Goal: Task Accomplishment & Management: Manage account settings

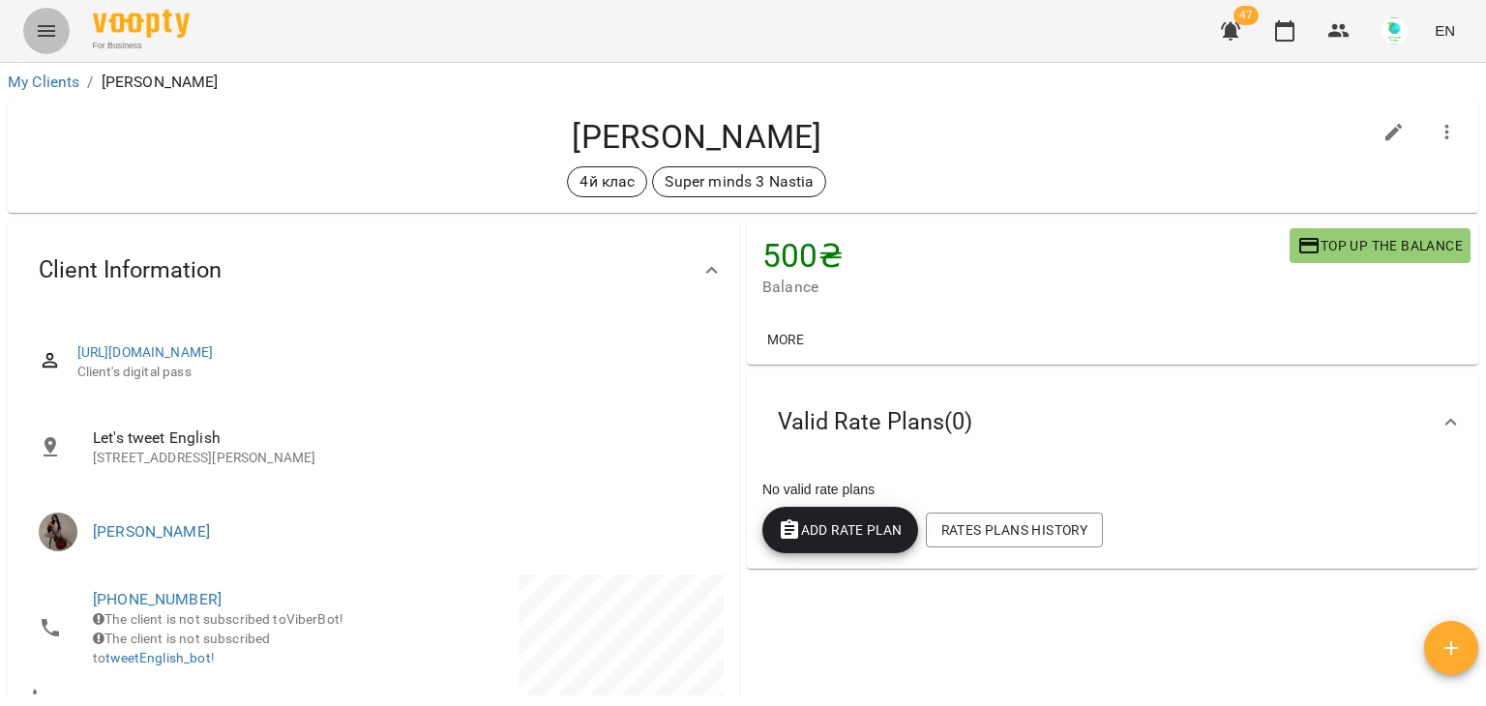
click at [44, 39] on icon "Menu" at bounding box center [46, 30] width 23 height 23
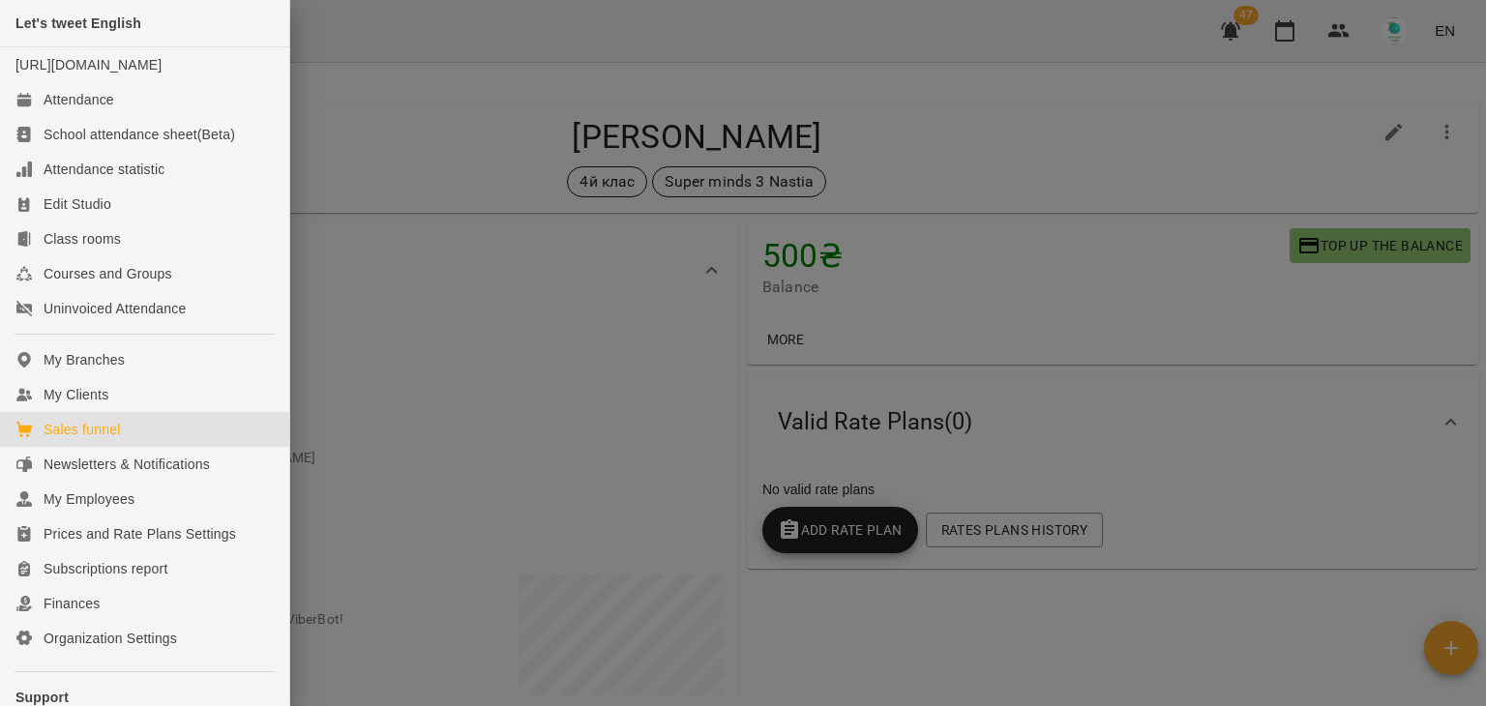
click at [103, 439] on div "Sales funnel" at bounding box center [82, 429] width 76 height 19
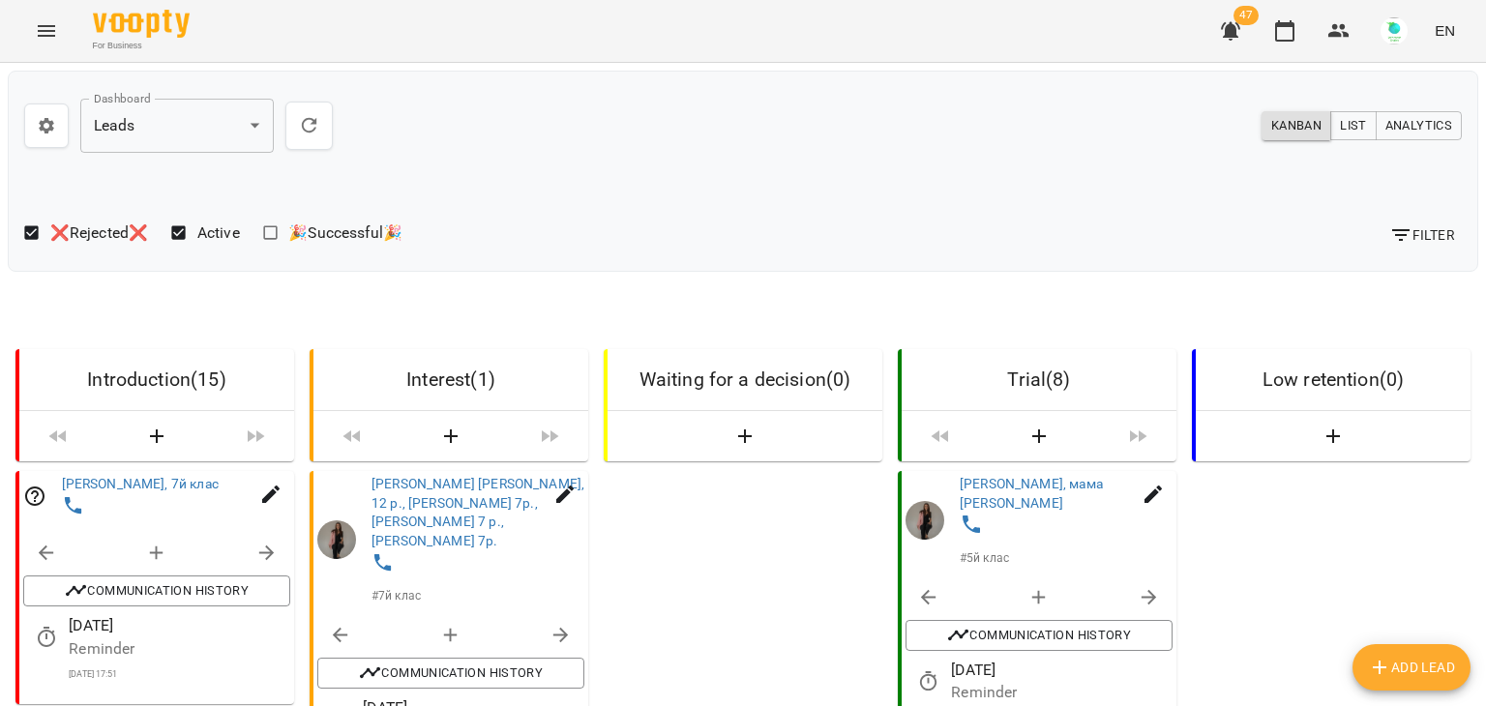
click at [1484, 271] on div at bounding box center [1476, 353] width 19 height 706
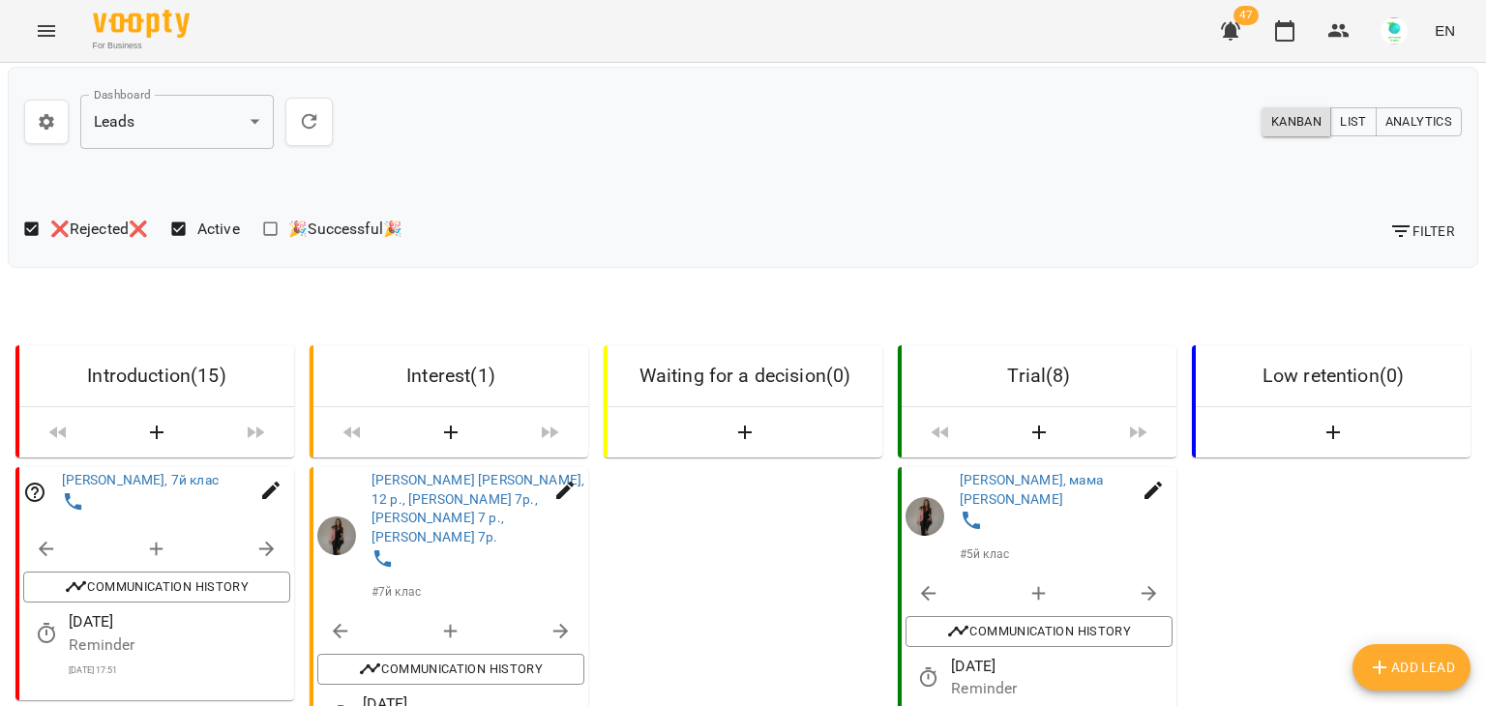
scroll to position [271, 0]
click at [107, 516] on img at bounding box center [114, 519] width 29 height 29
click at [80, 472] on link "[PERSON_NAME], 7й клас" at bounding box center [140, 479] width 157 height 15
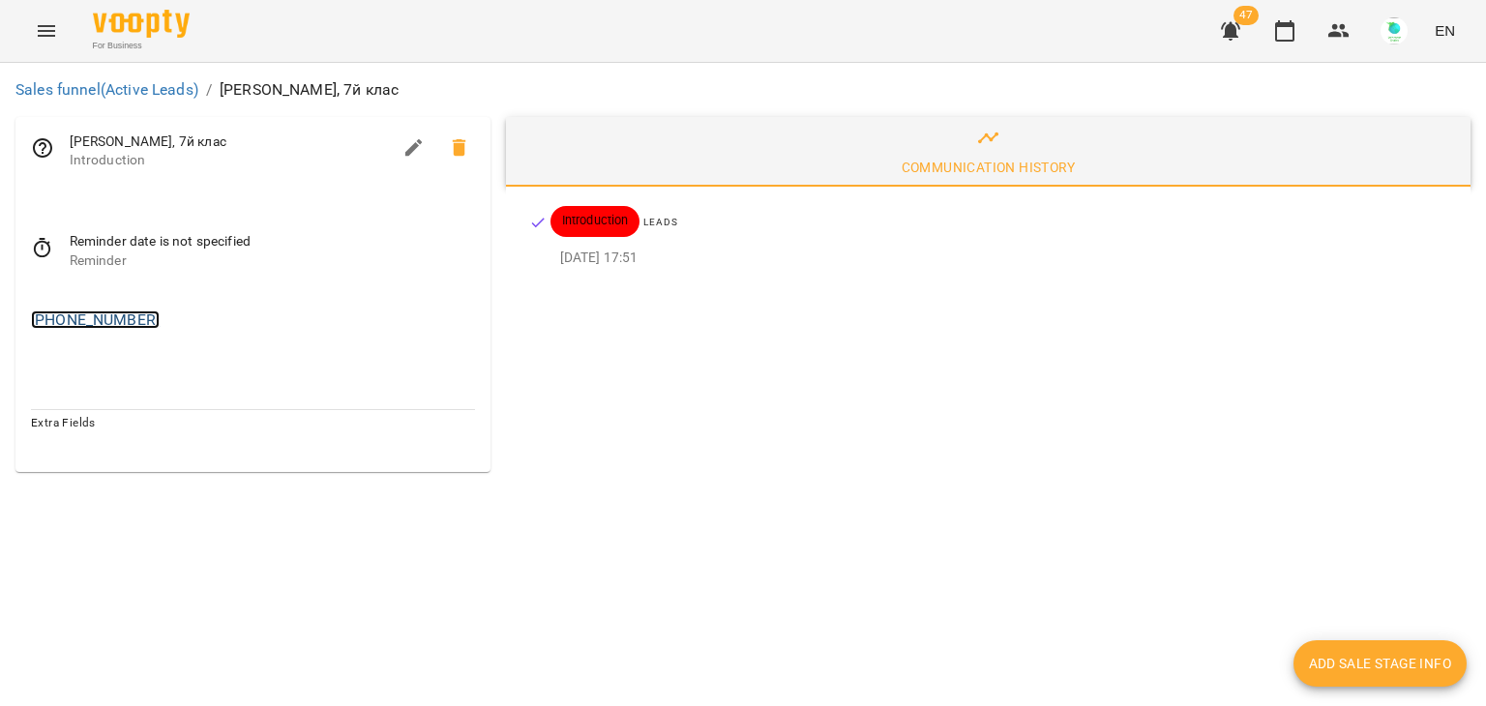
click at [102, 318] on link "[PHONE_NUMBER]" at bounding box center [95, 320] width 129 height 18
click at [163, 350] on img at bounding box center [174, 357] width 29 height 29
click at [44, 36] on icon "Menu" at bounding box center [46, 31] width 17 height 12
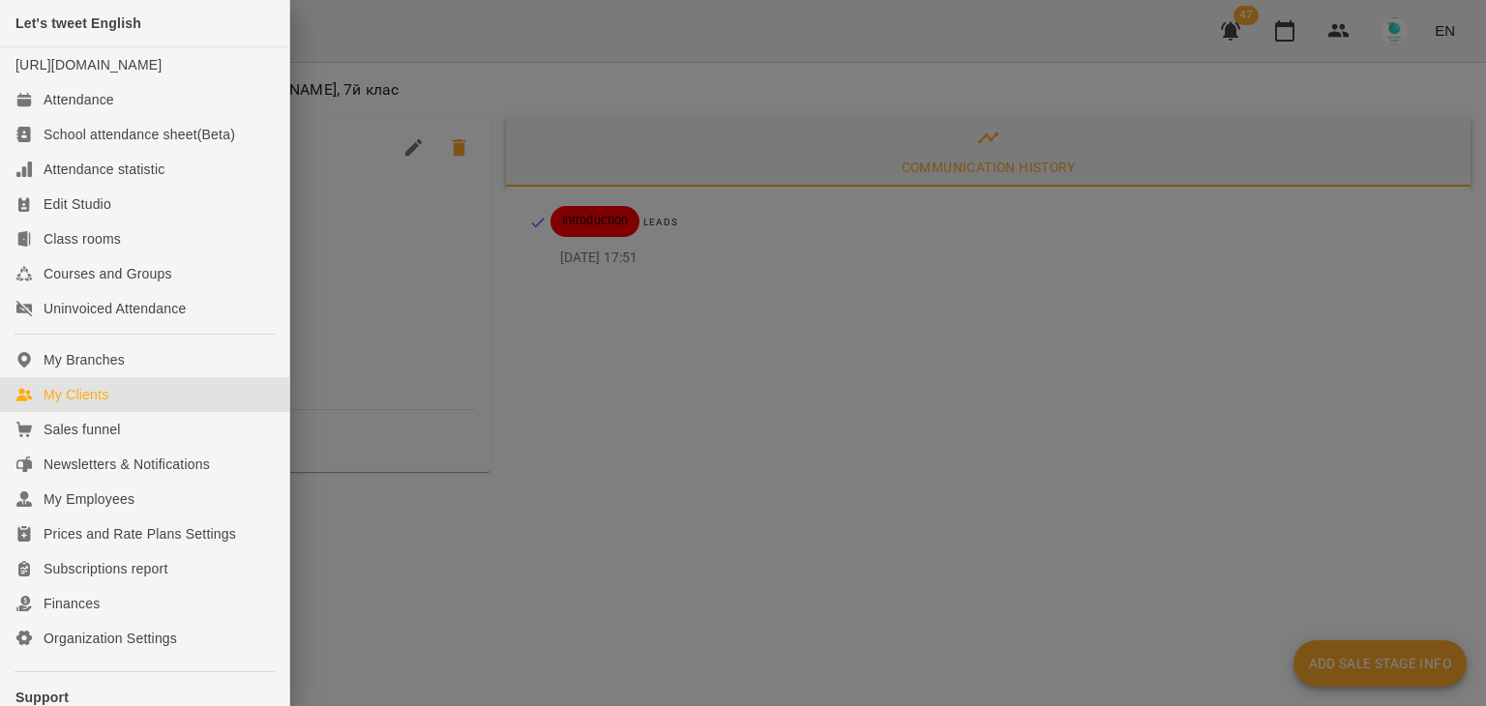
click at [81, 402] on link "My Clients" at bounding box center [144, 394] width 289 height 35
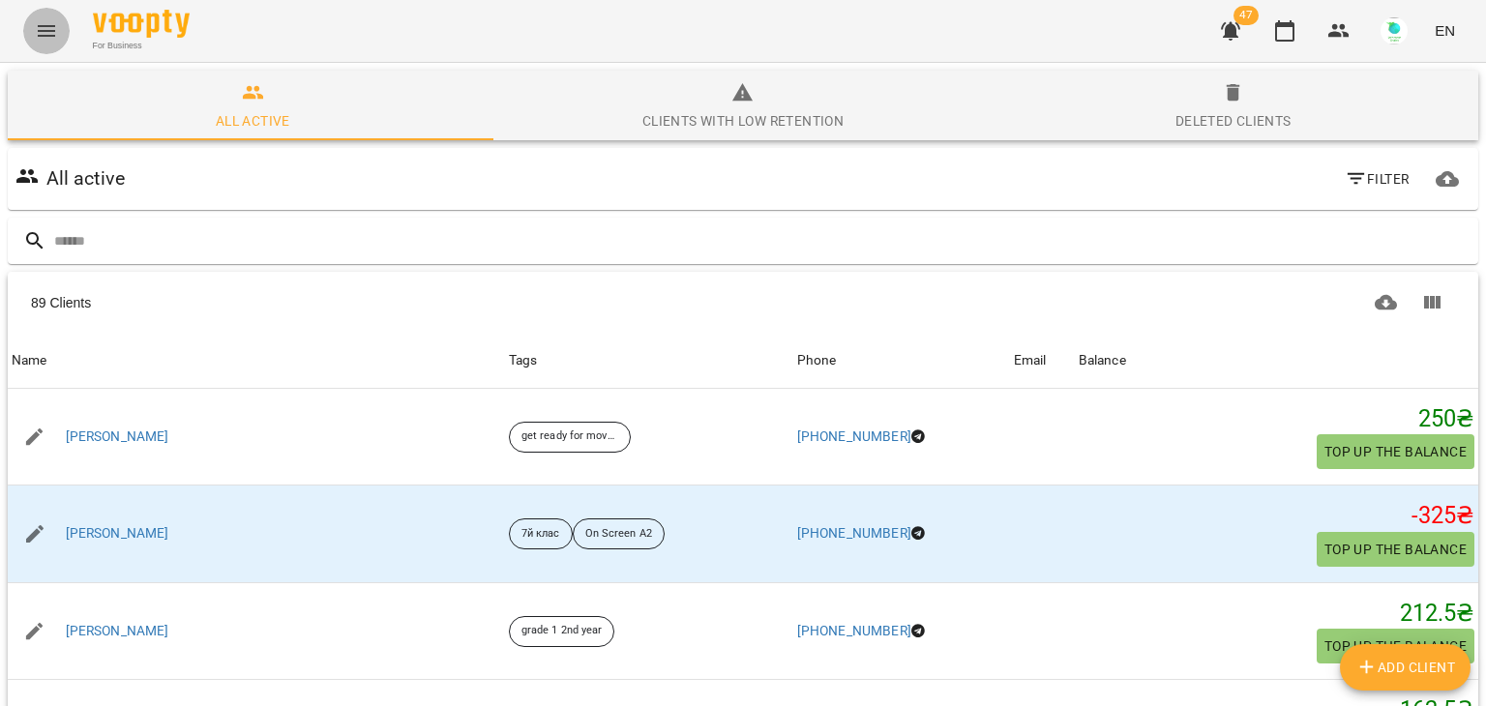
click at [58, 35] on button "Menu" at bounding box center [46, 31] width 46 height 46
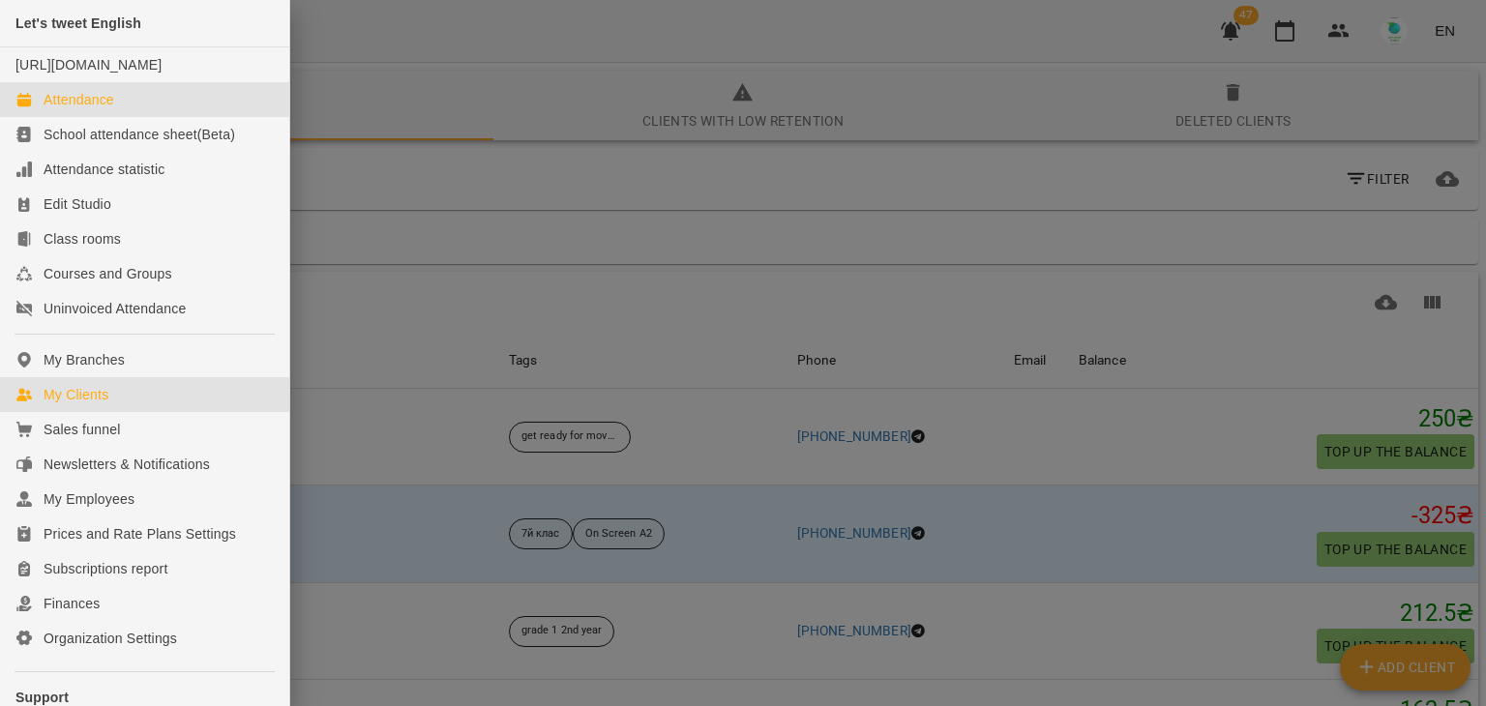
click at [106, 109] on div "Attendance" at bounding box center [79, 99] width 71 height 19
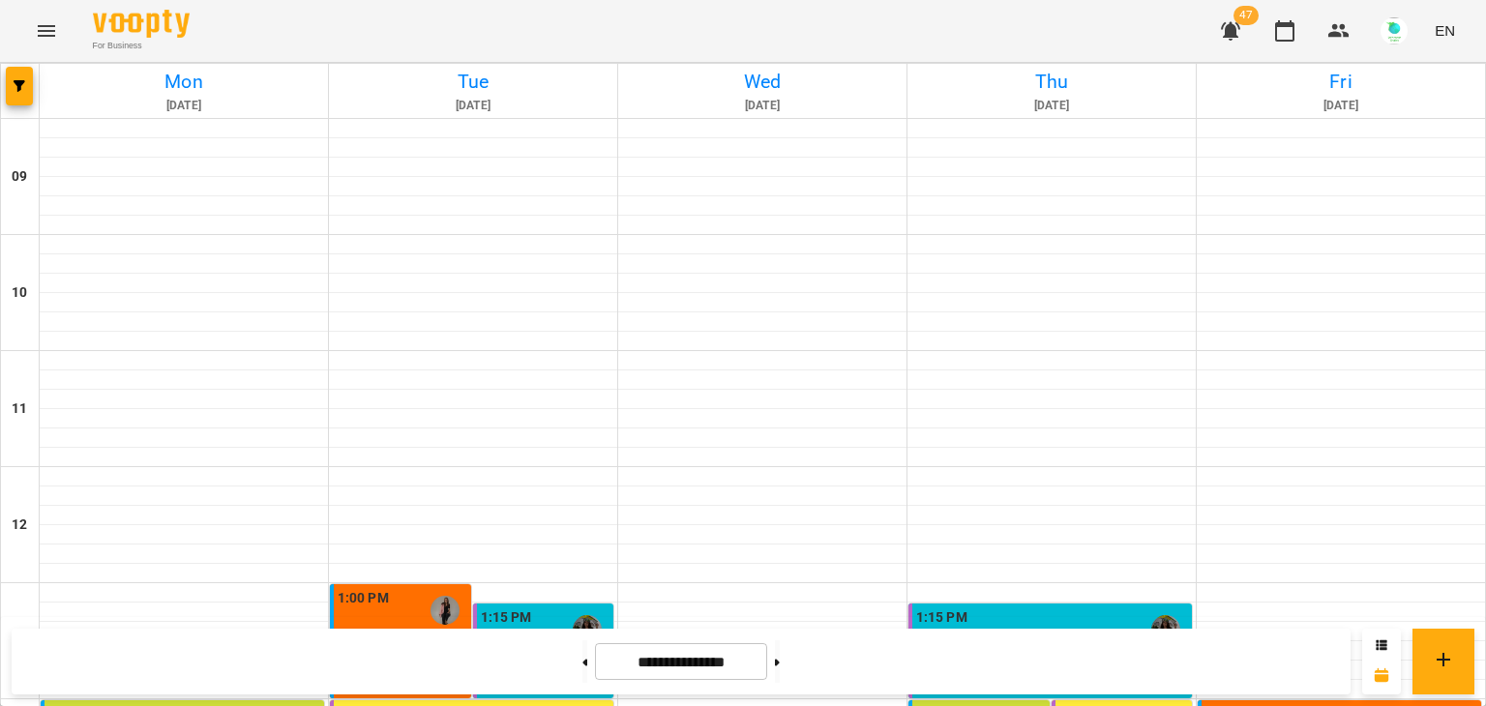
scroll to position [537, 0]
click at [780, 667] on button at bounding box center [777, 661] width 5 height 43
type input "**********"
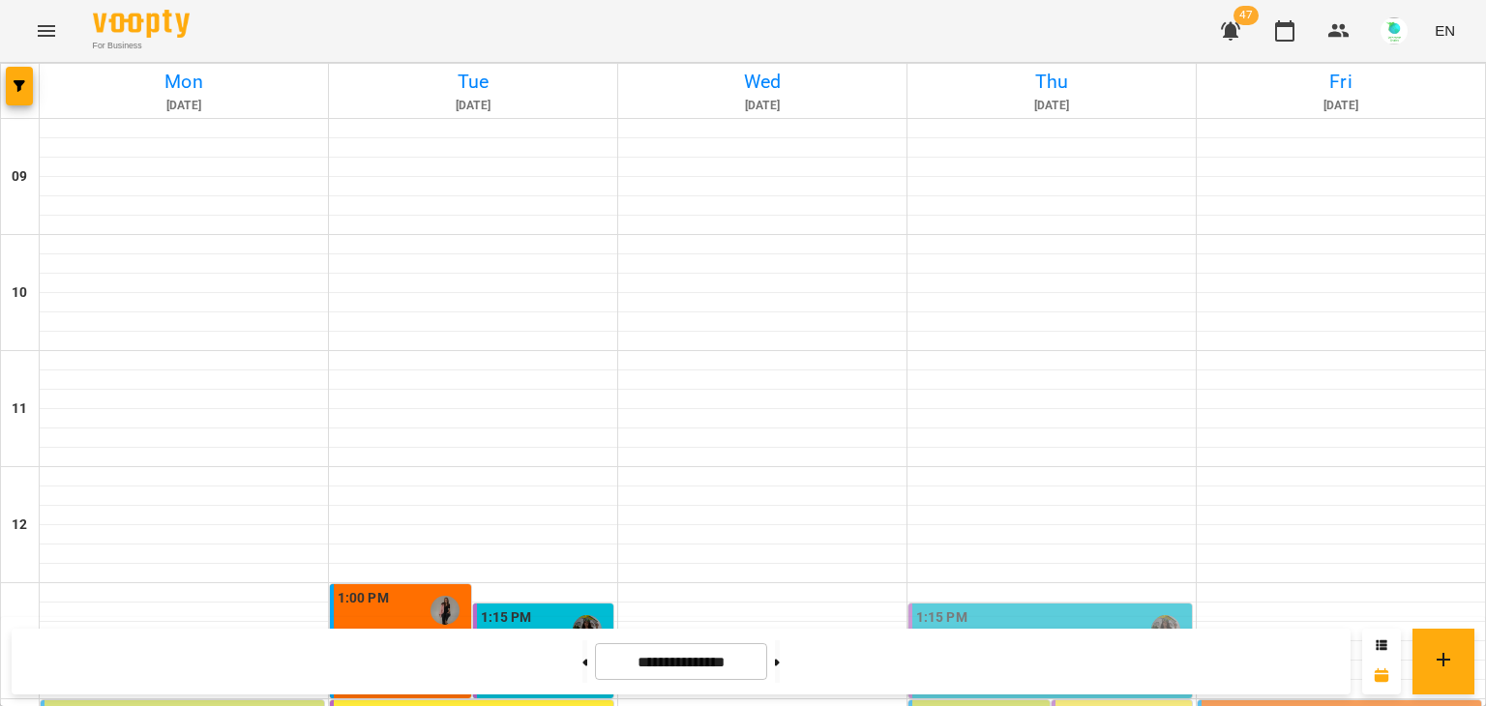
scroll to position [777, 0]
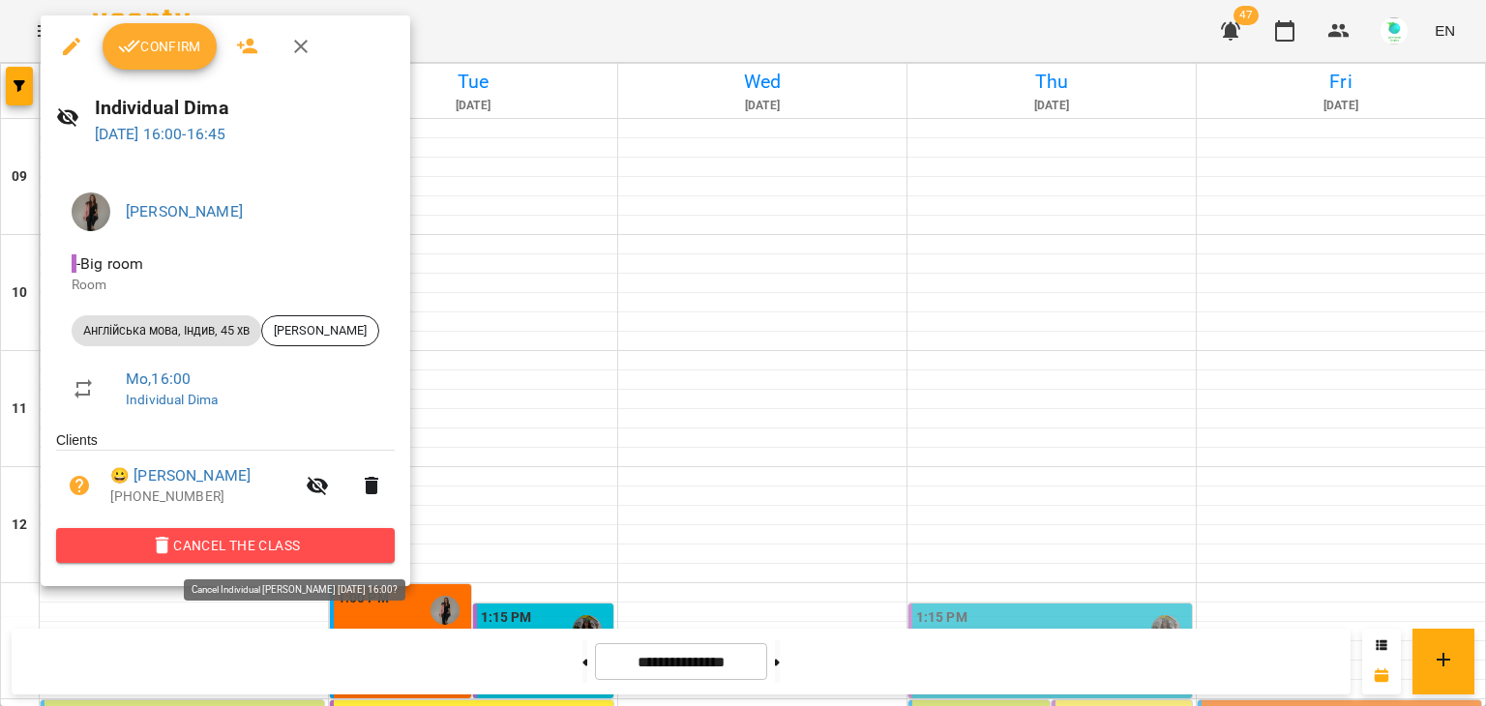
click at [310, 540] on span "Cancel the class" at bounding box center [226, 545] width 308 height 23
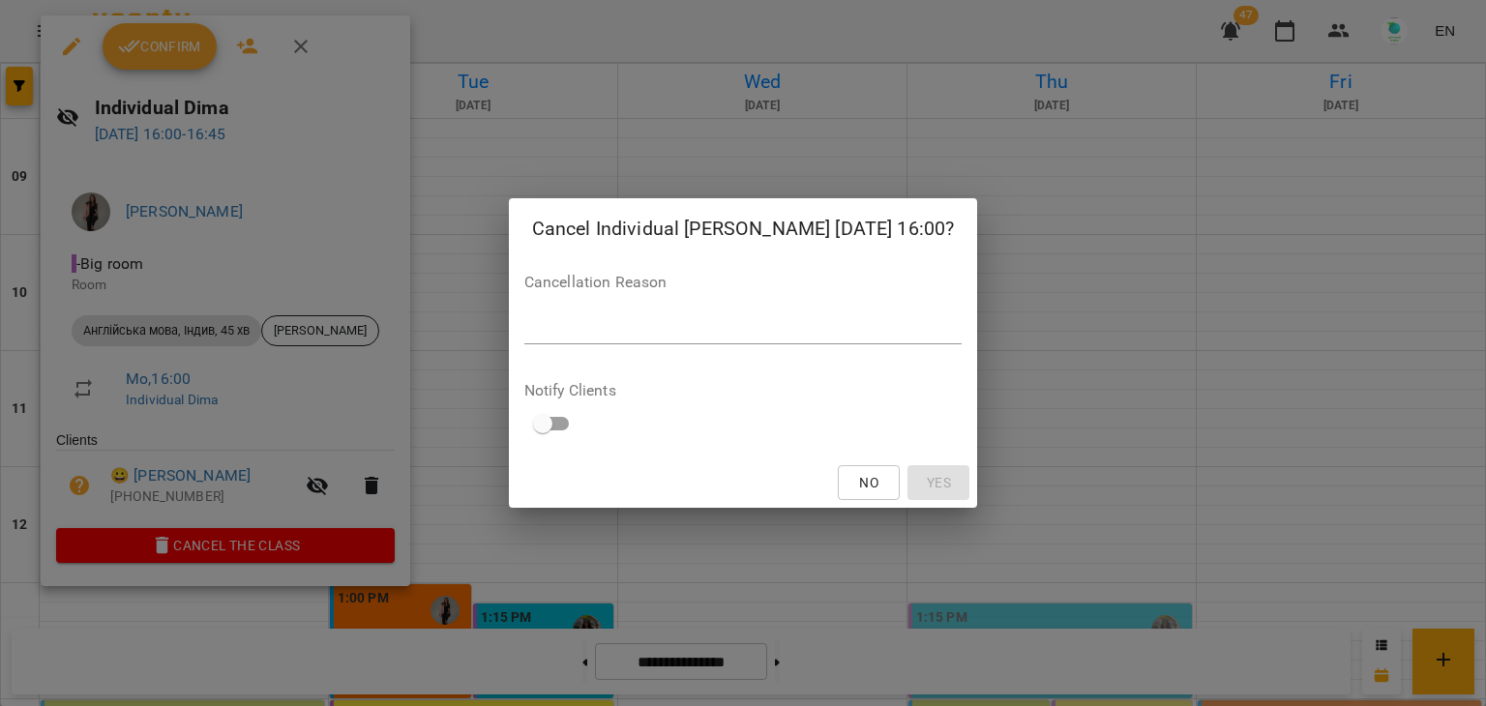
click at [628, 311] on div "Cancellation Reason *" at bounding box center [743, 313] width 438 height 77
click at [623, 328] on textarea at bounding box center [743, 328] width 438 height 18
type textarea "*******"
click at [927, 481] on span "Yes" at bounding box center [939, 482] width 24 height 23
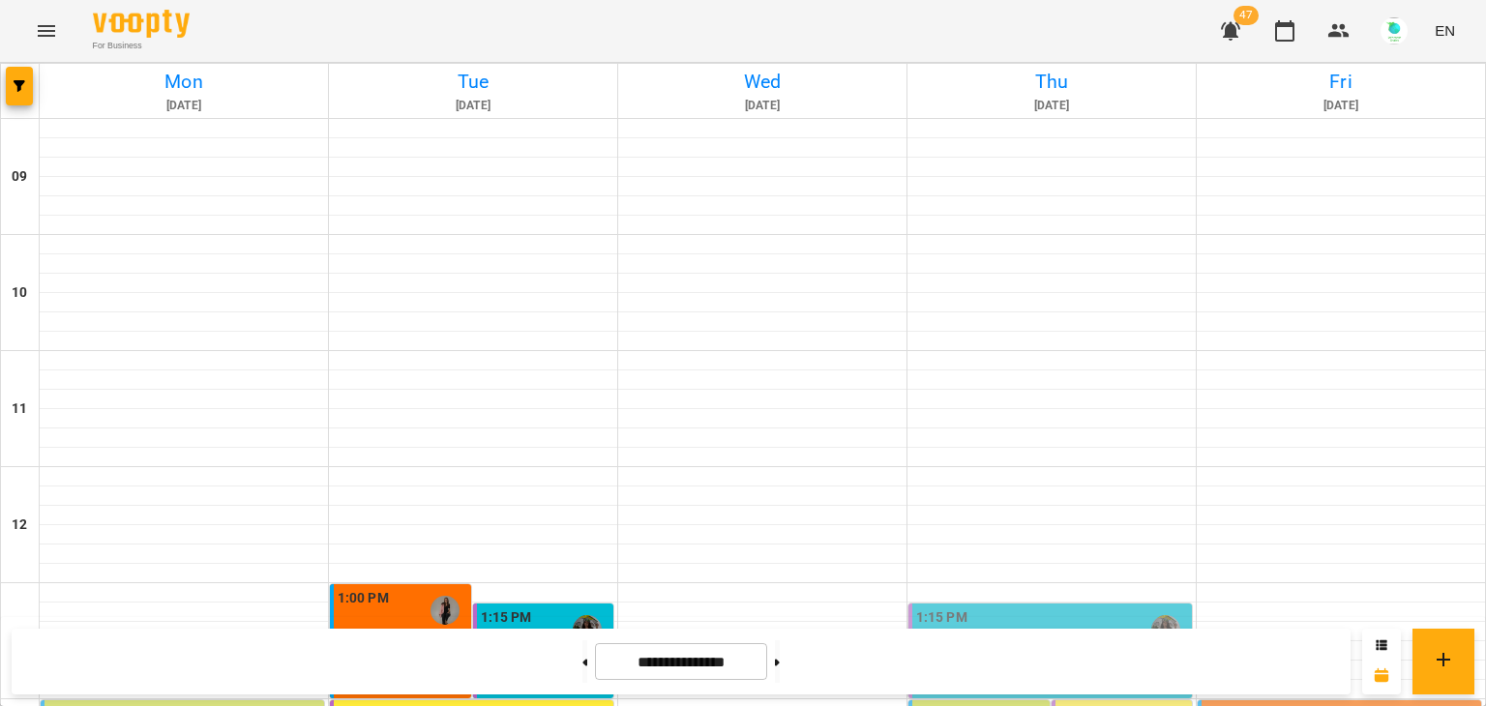
scroll to position [429, 0]
click at [394, 635] on p "2" at bounding box center [403, 643] width 130 height 16
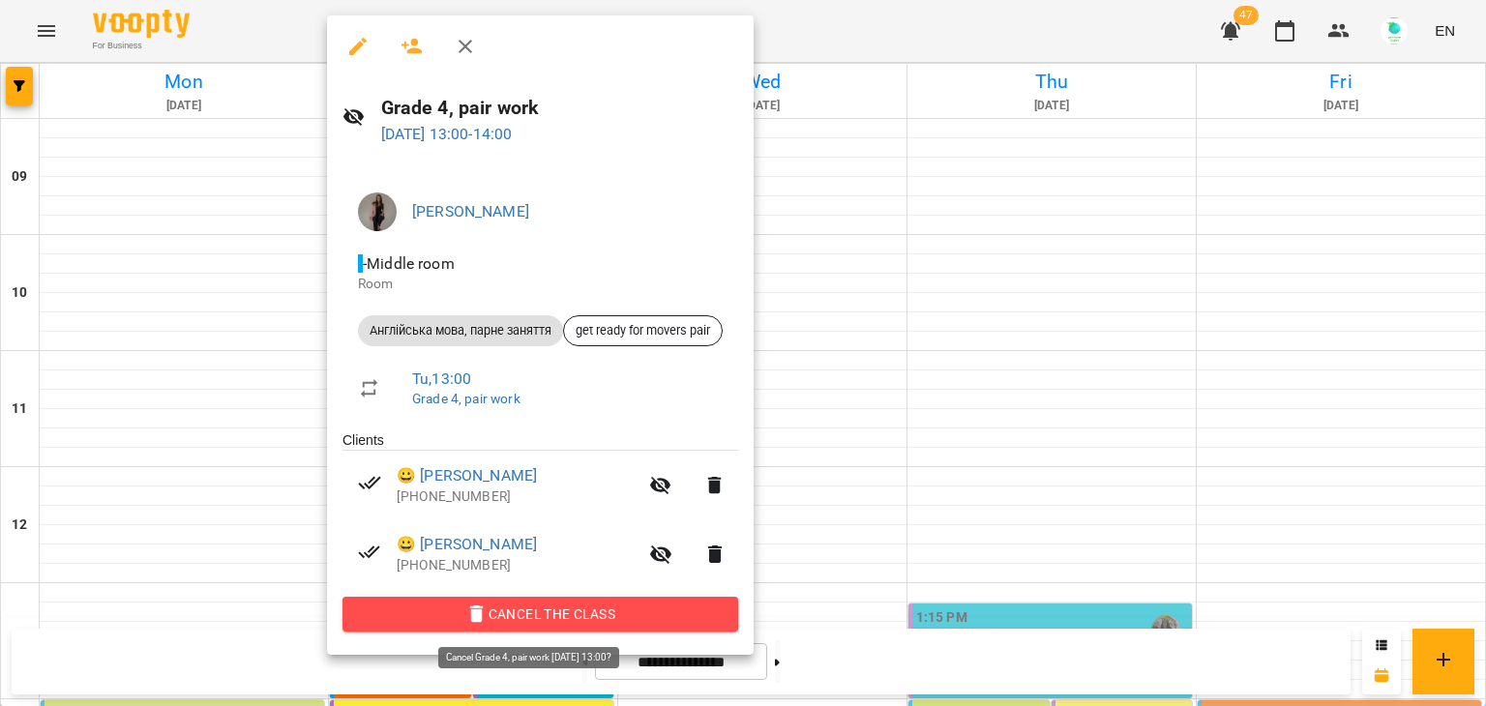
click at [484, 614] on icon "button" at bounding box center [477, 614] width 14 height 17
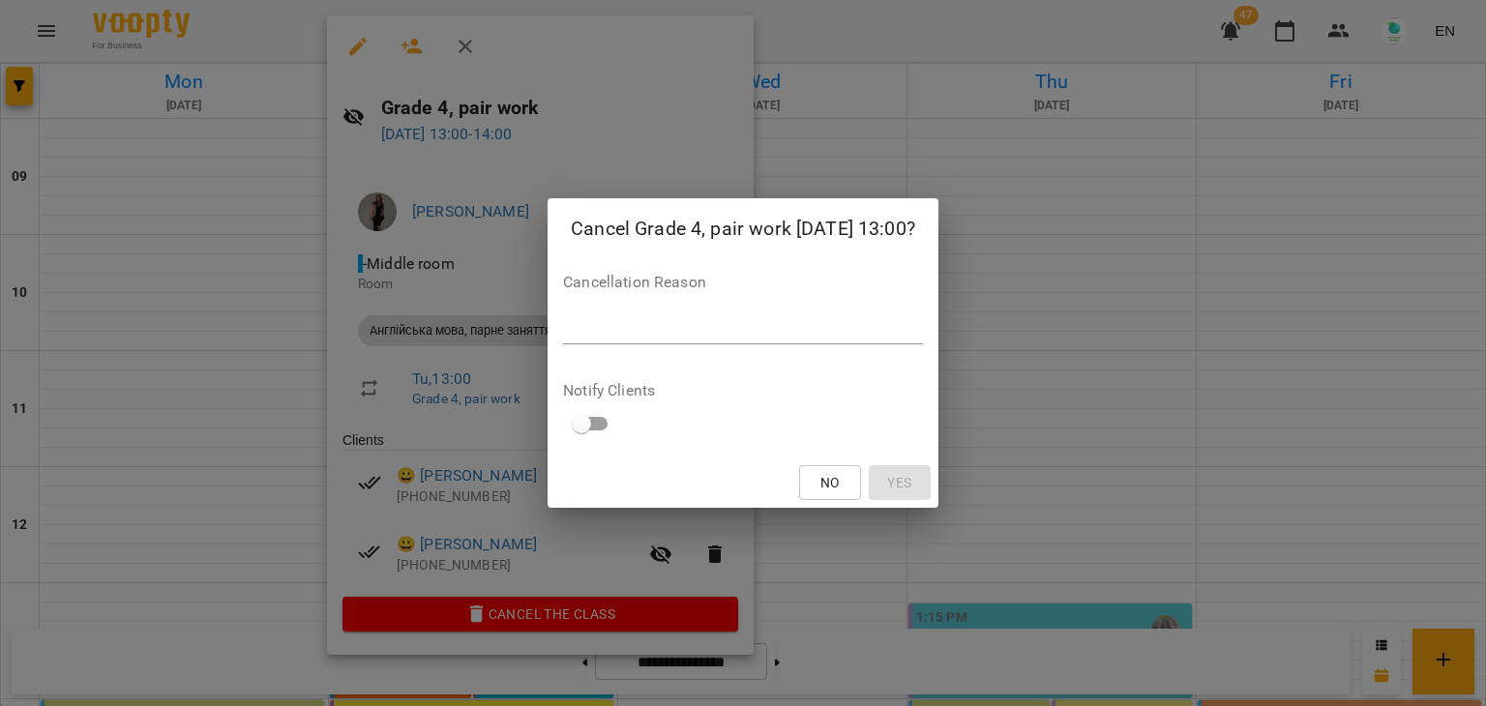
click at [739, 349] on div "Cancellation Reason *" at bounding box center [743, 313] width 360 height 77
click at [927, 106] on div "Cancel Grade 4, pair work [DATE] 13:00? Cancellation Reason * Notify Clients No…" at bounding box center [743, 353] width 1486 height 706
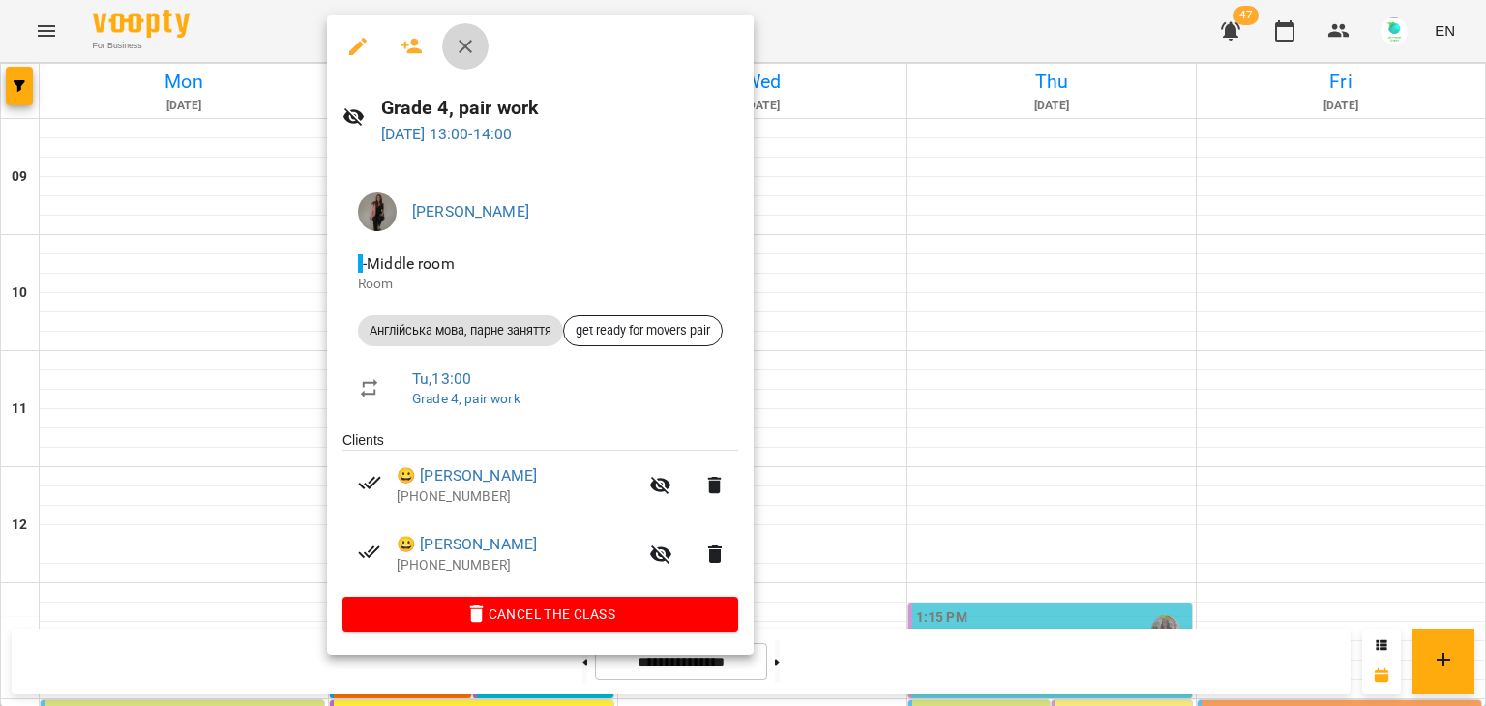
click at [469, 44] on icon "button" at bounding box center [465, 46] width 23 height 23
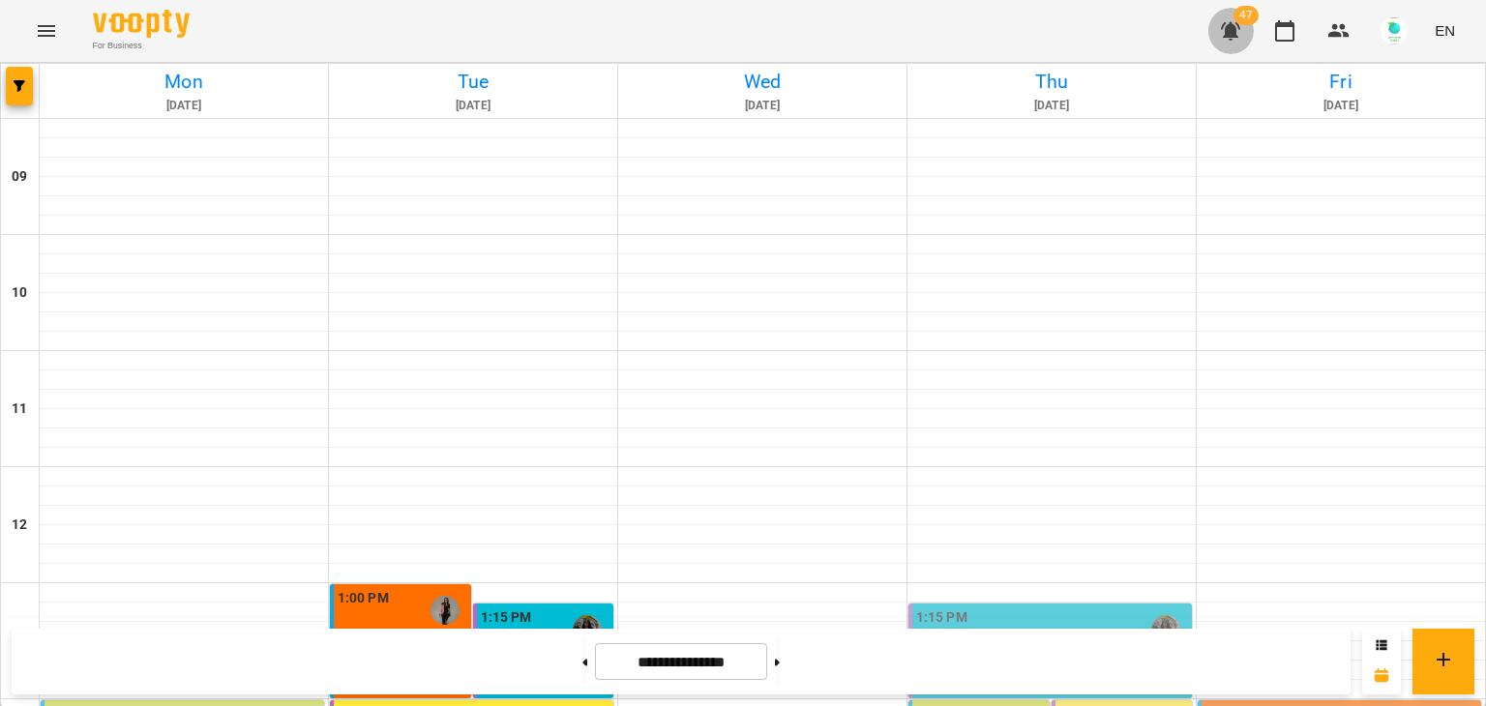
click at [1238, 30] on icon "button" at bounding box center [1230, 30] width 23 height 23
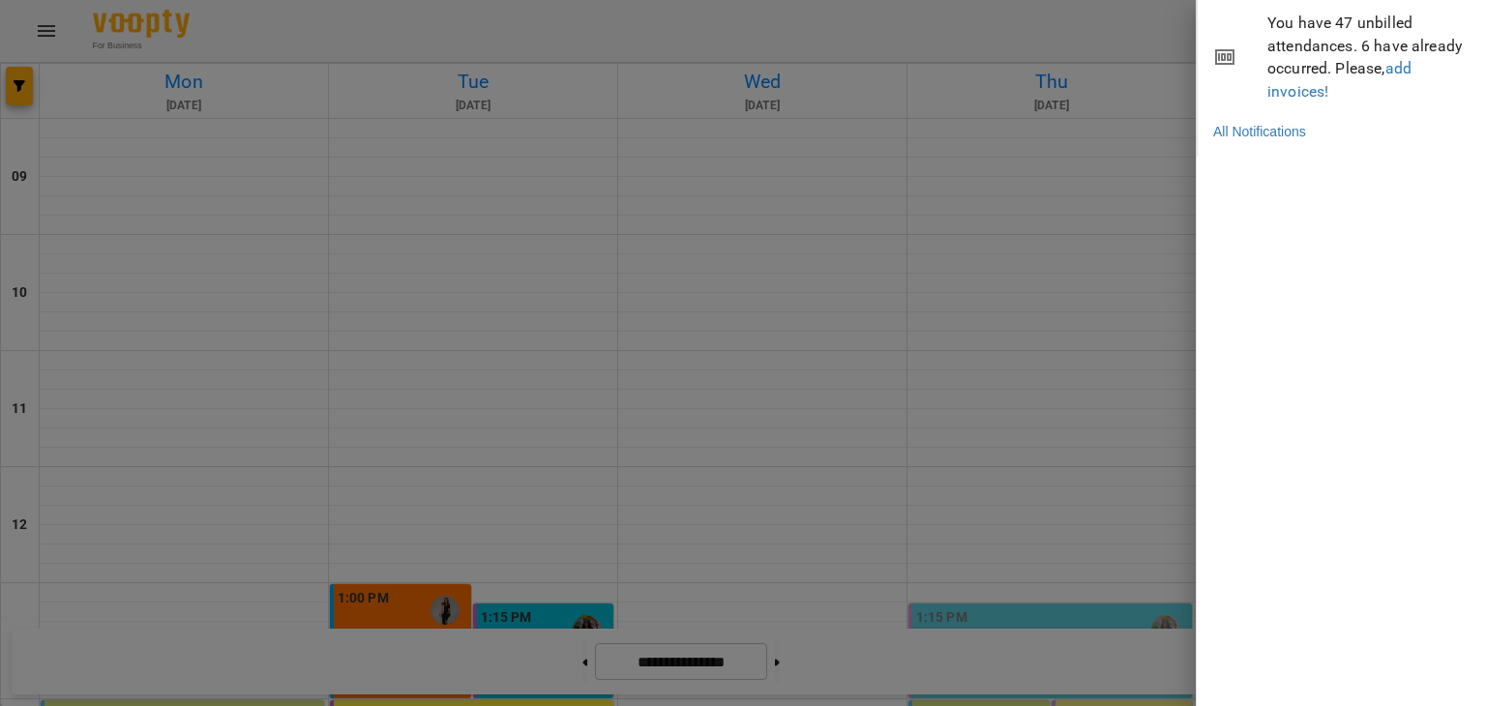
click at [1118, 50] on div at bounding box center [743, 353] width 1486 height 706
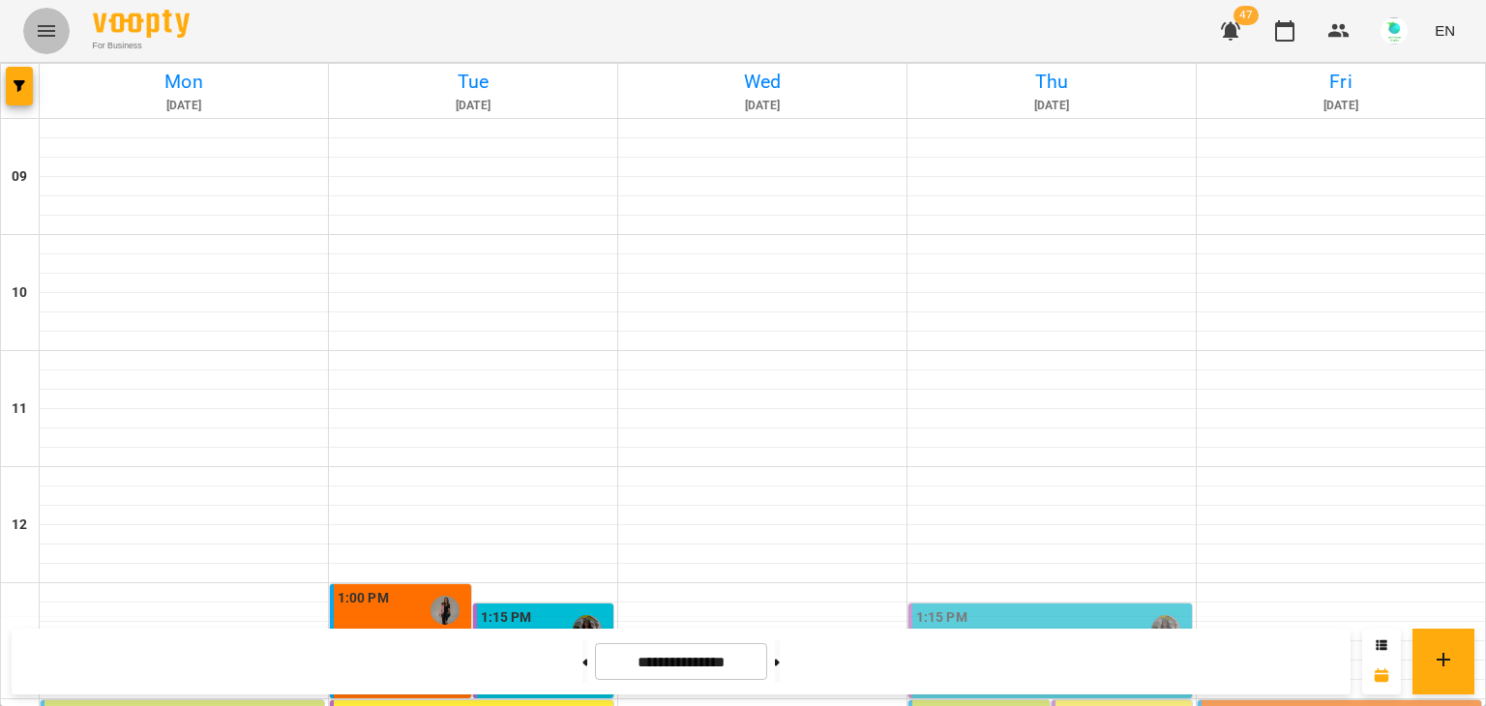
click at [35, 28] on icon "Menu" at bounding box center [46, 30] width 23 height 23
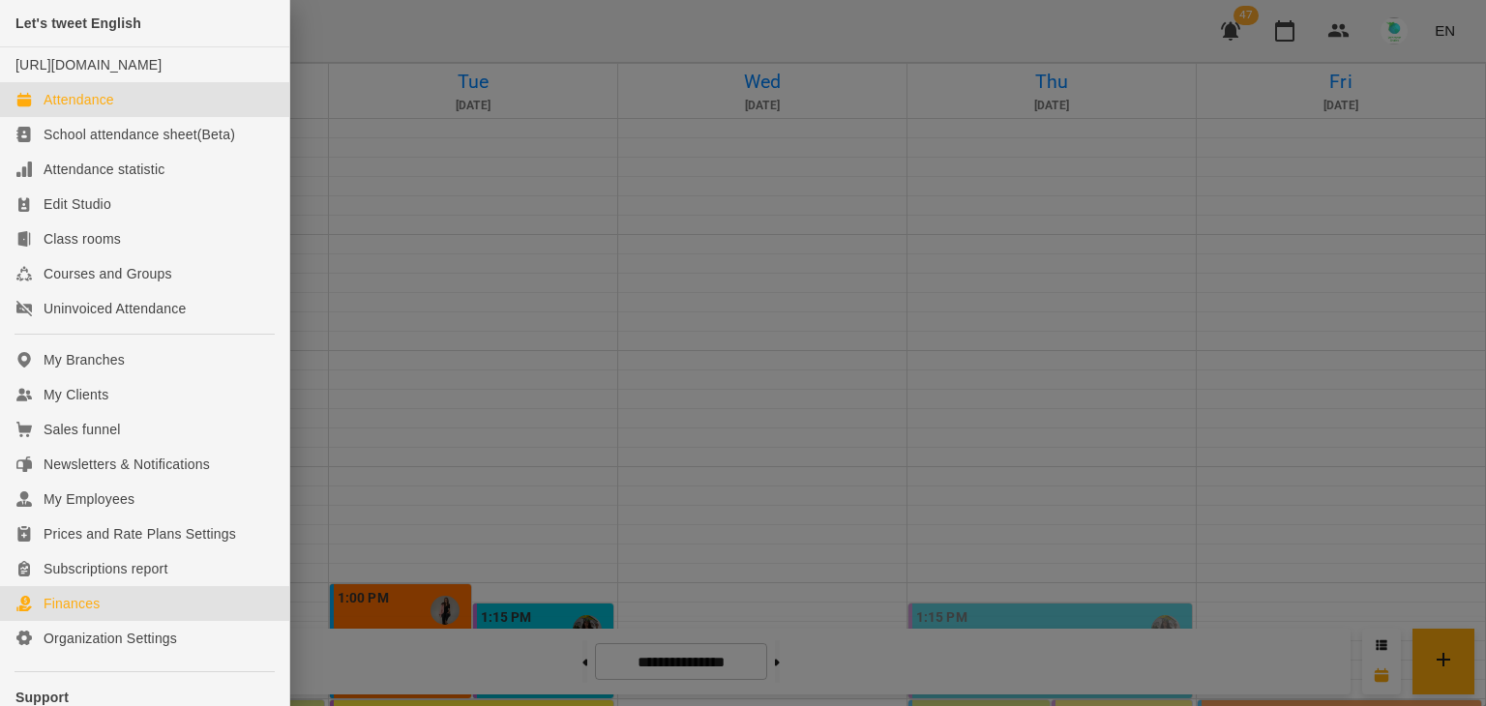
click at [80, 613] on div "Finances" at bounding box center [72, 603] width 56 height 19
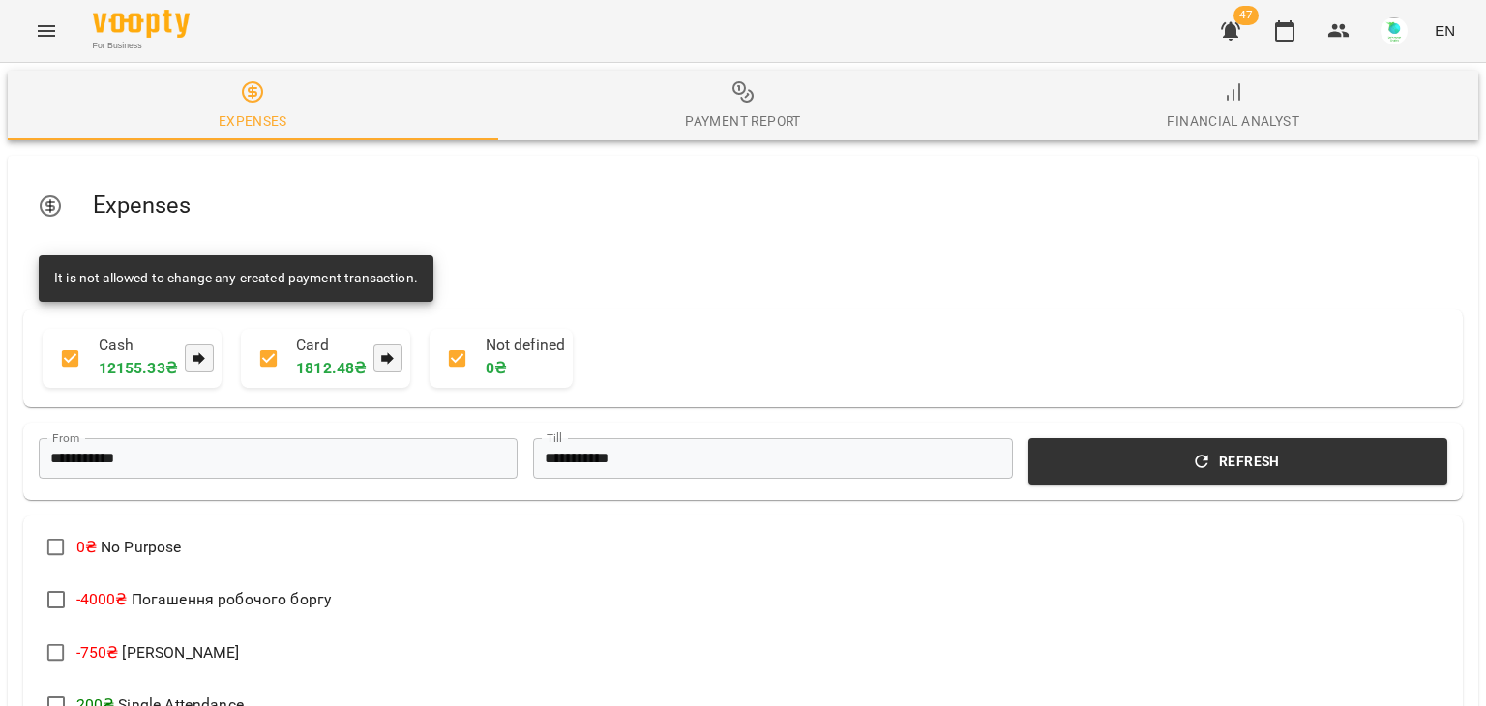
scroll to position [988, 0]
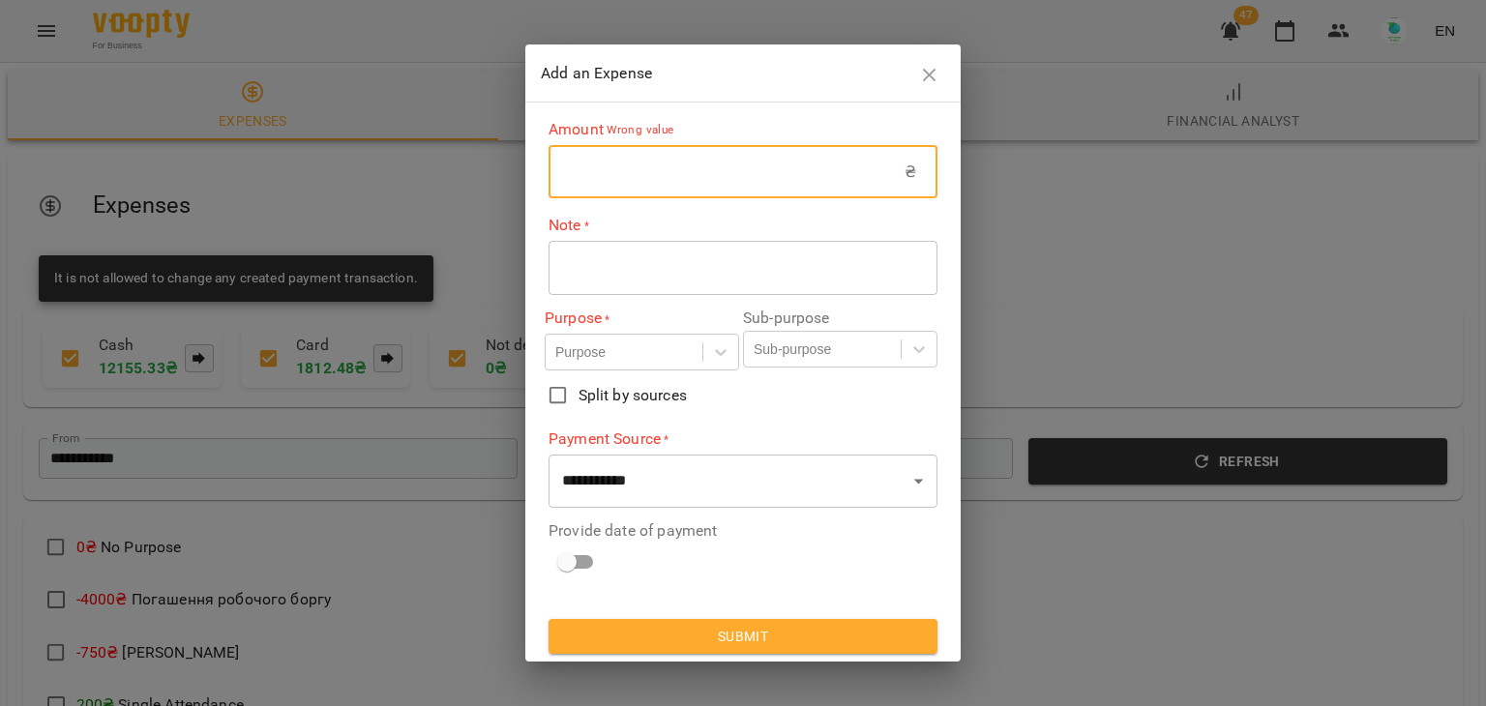
click at [574, 179] on input "text" at bounding box center [726, 172] width 356 height 54
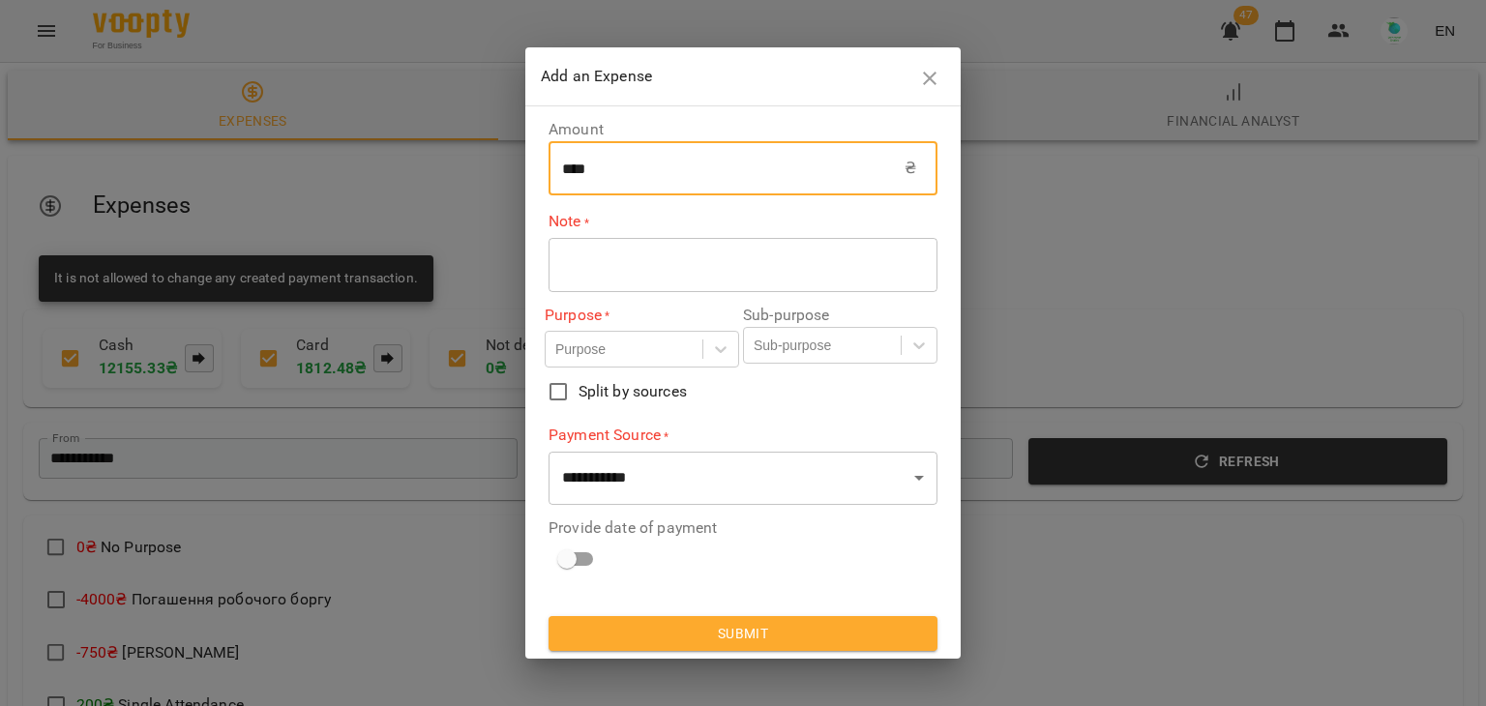
type input "****"
click at [615, 251] on div "* ​" at bounding box center [742, 265] width 389 height 54
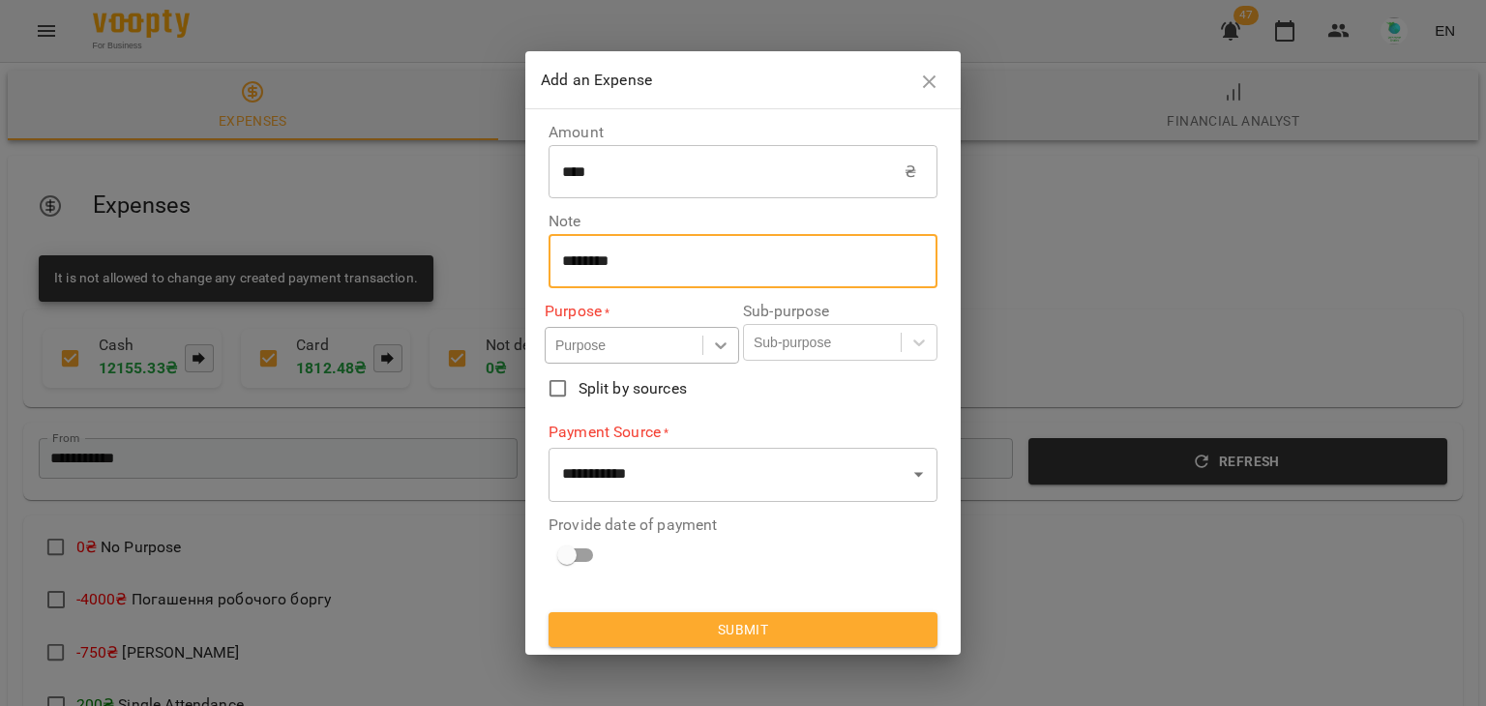
type textarea "********"
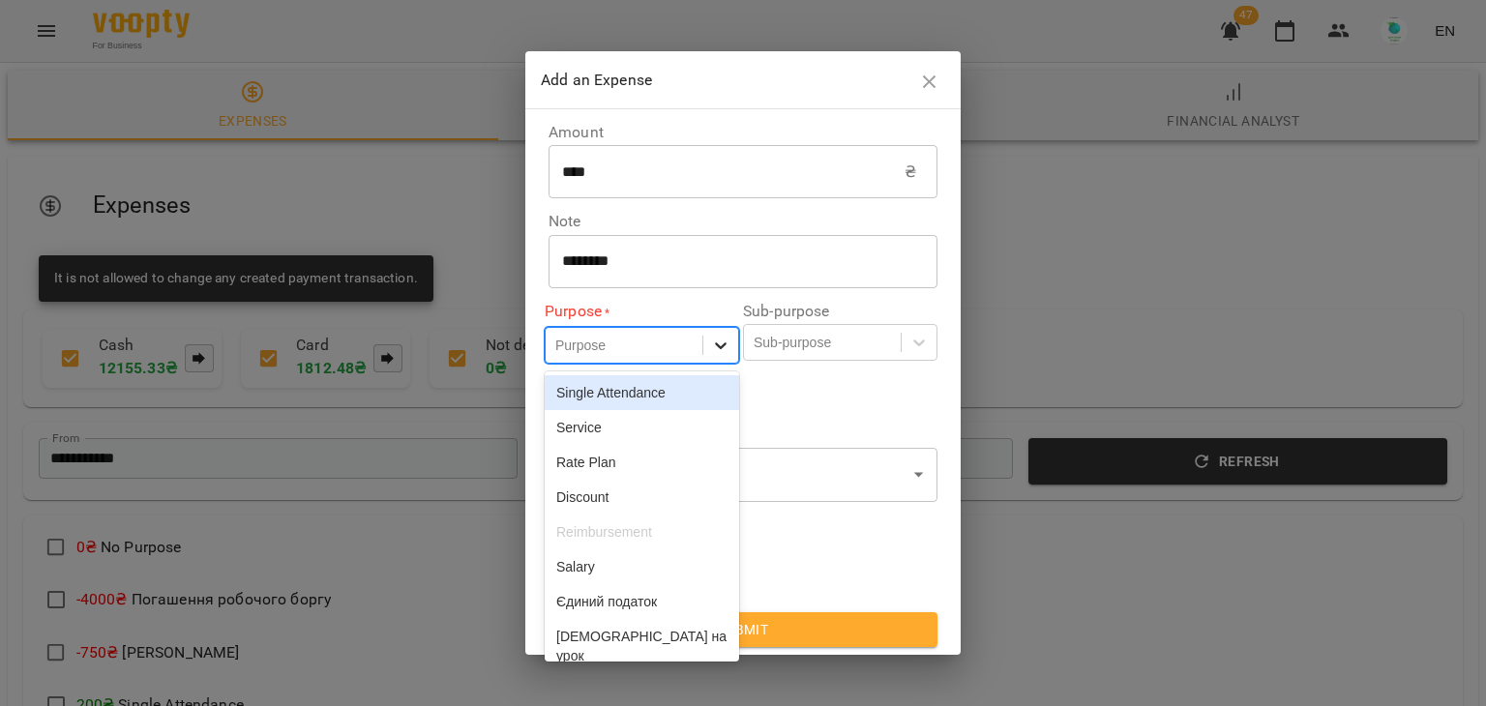
click at [713, 352] on icon at bounding box center [720, 345] width 19 height 19
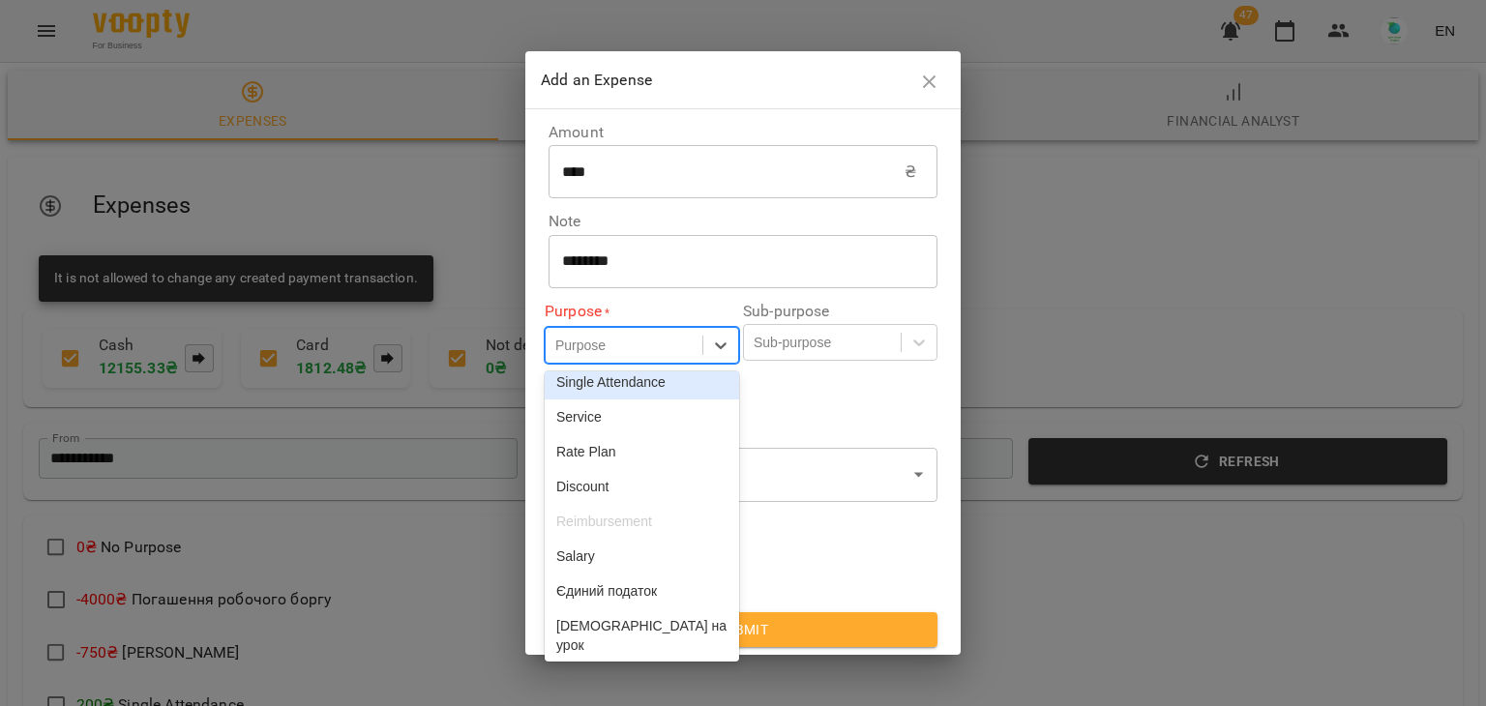
scroll to position [0, 0]
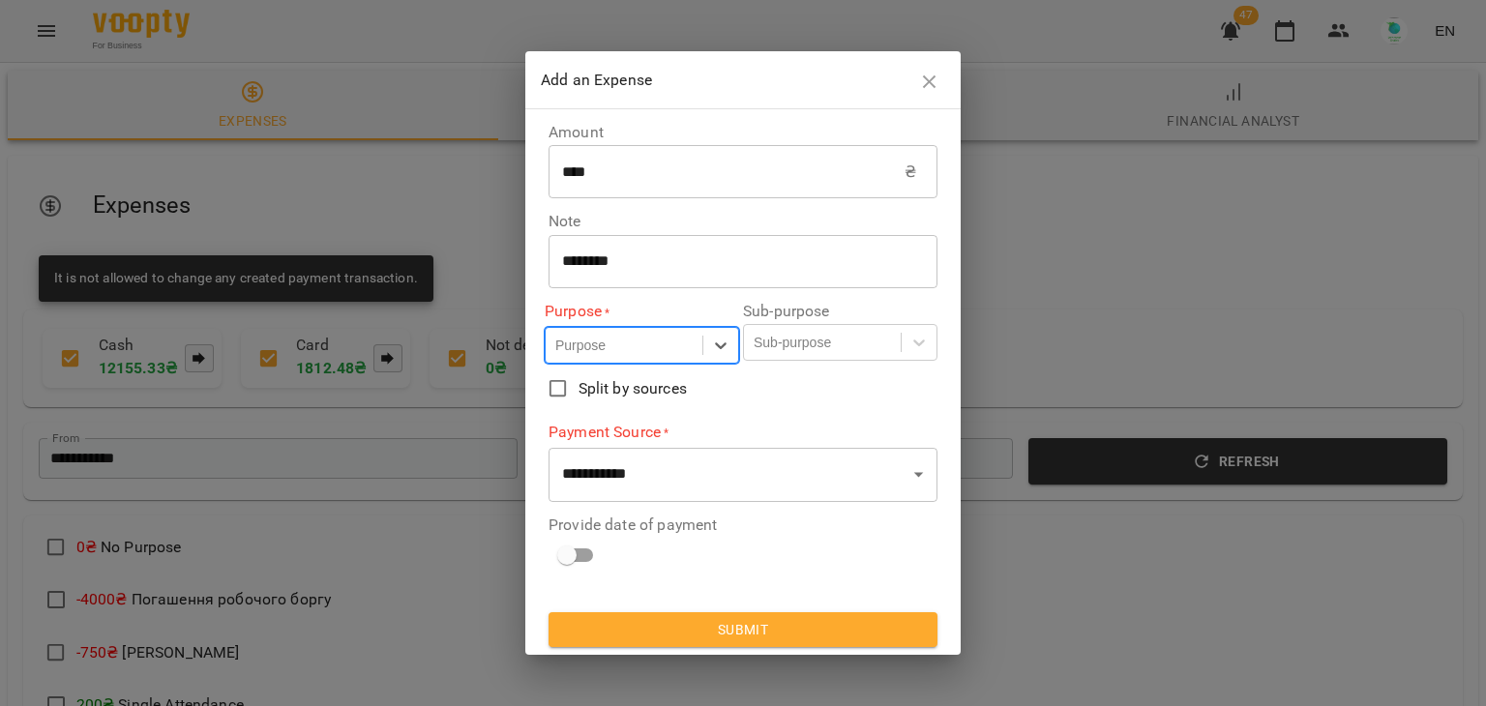
click at [648, 344] on div "Purpose" at bounding box center [624, 346] width 157 height 32
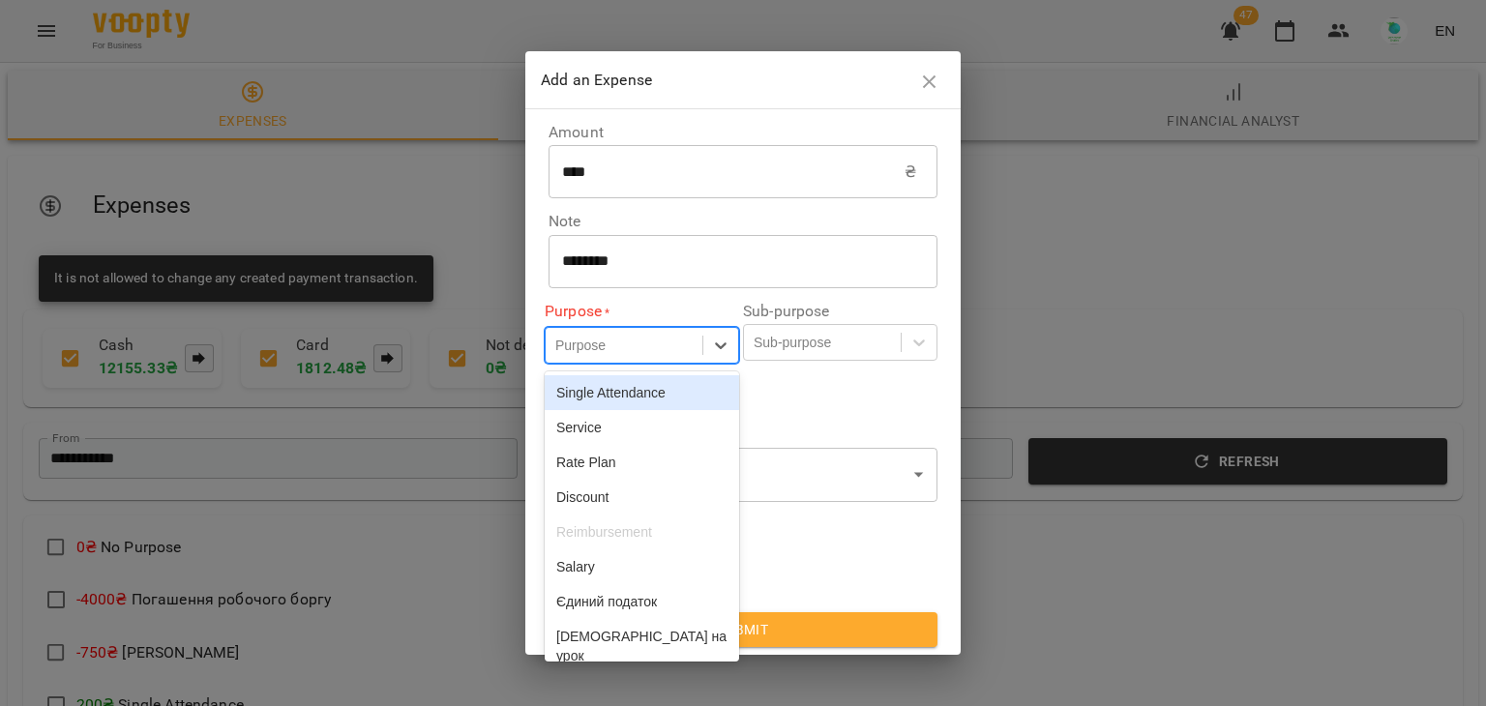
click at [648, 344] on div "Purpose" at bounding box center [624, 346] width 157 height 32
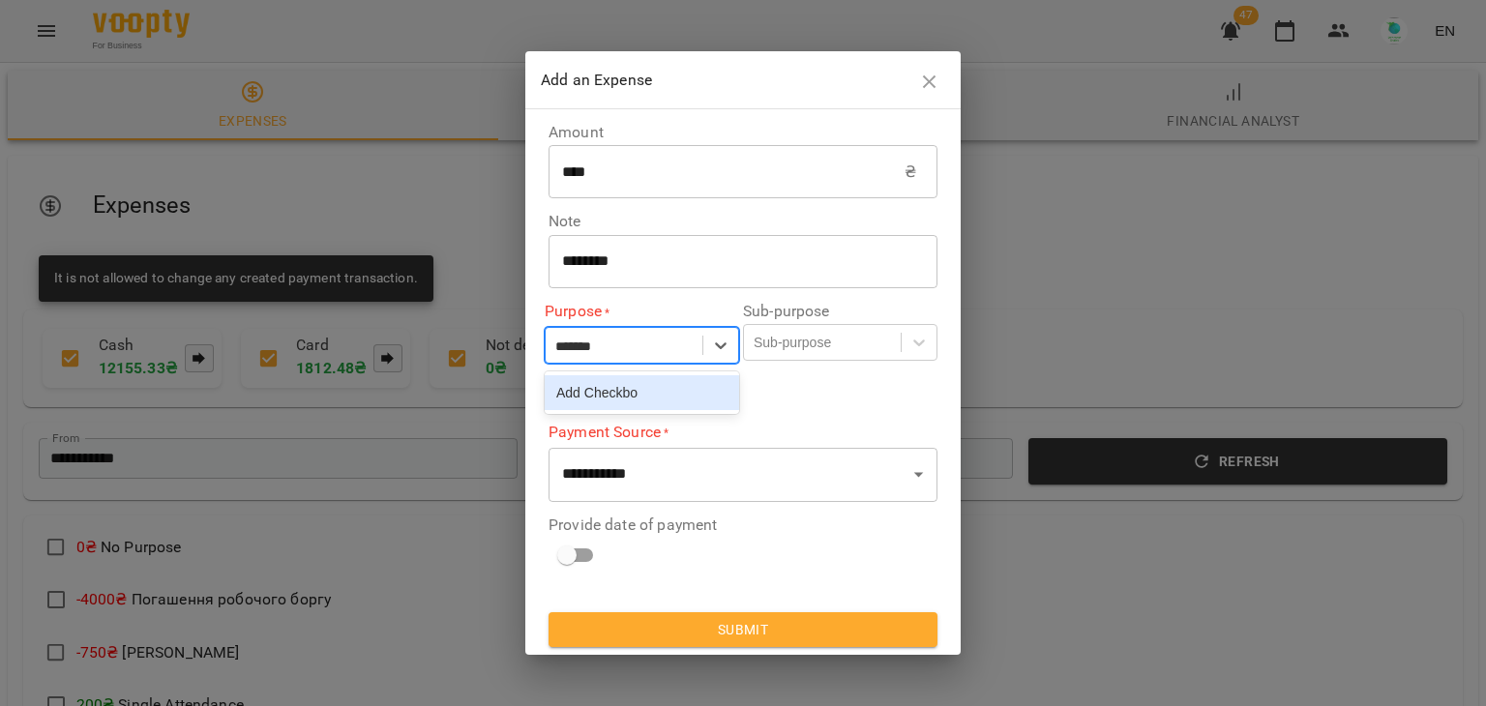
type input "********"
click at [650, 403] on div "Add Checkbox" at bounding box center [642, 392] width 194 height 35
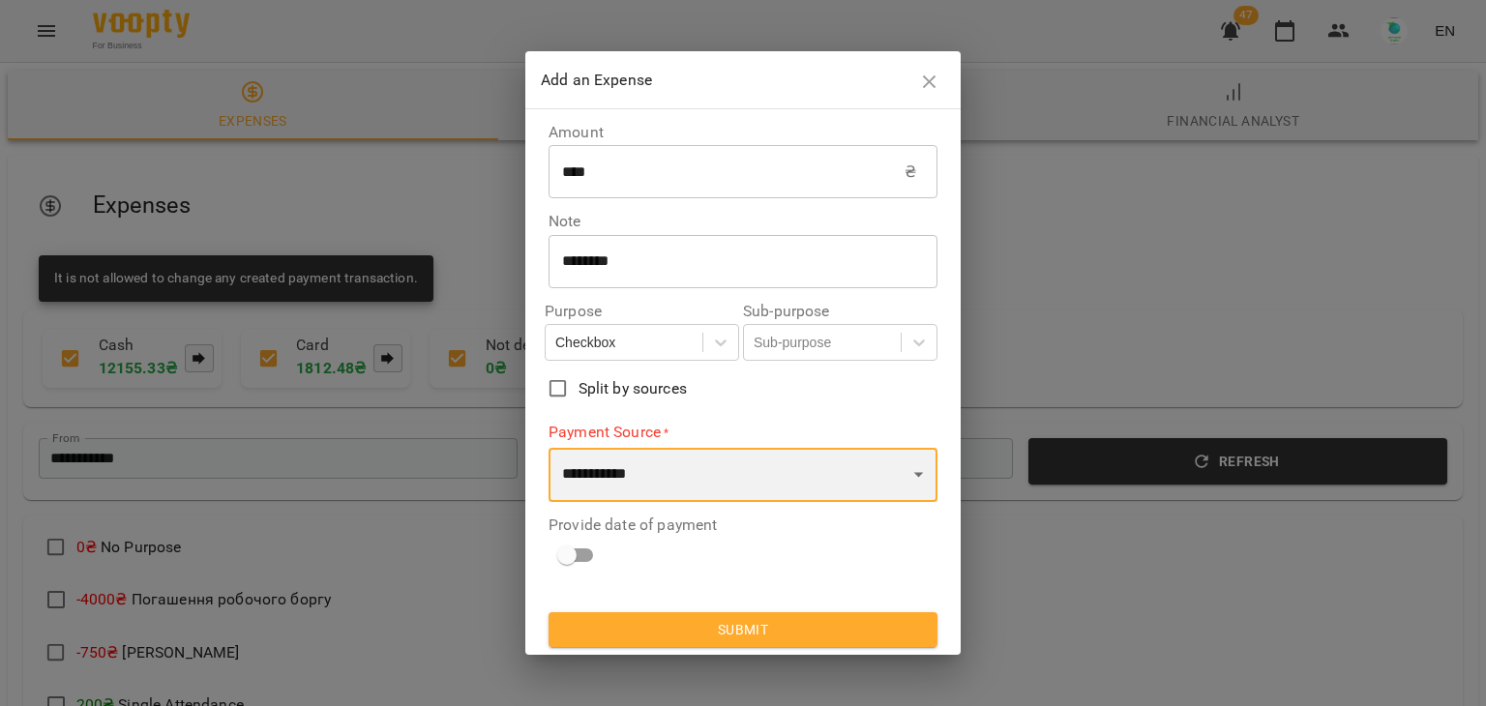
click at [666, 459] on select "**********" at bounding box center [742, 475] width 389 height 54
select select "****"
click at [548, 448] on select "**********" at bounding box center [742, 475] width 389 height 54
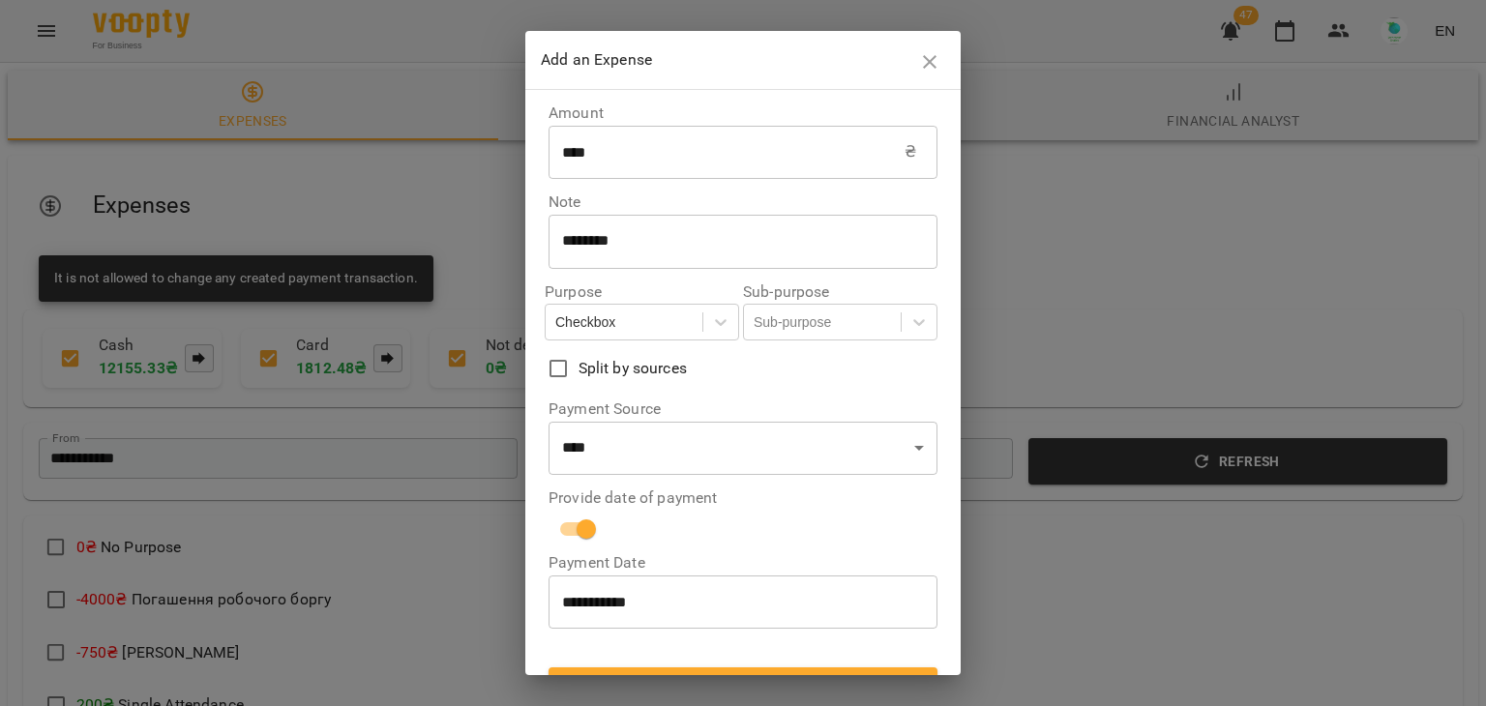
scroll to position [35, 0]
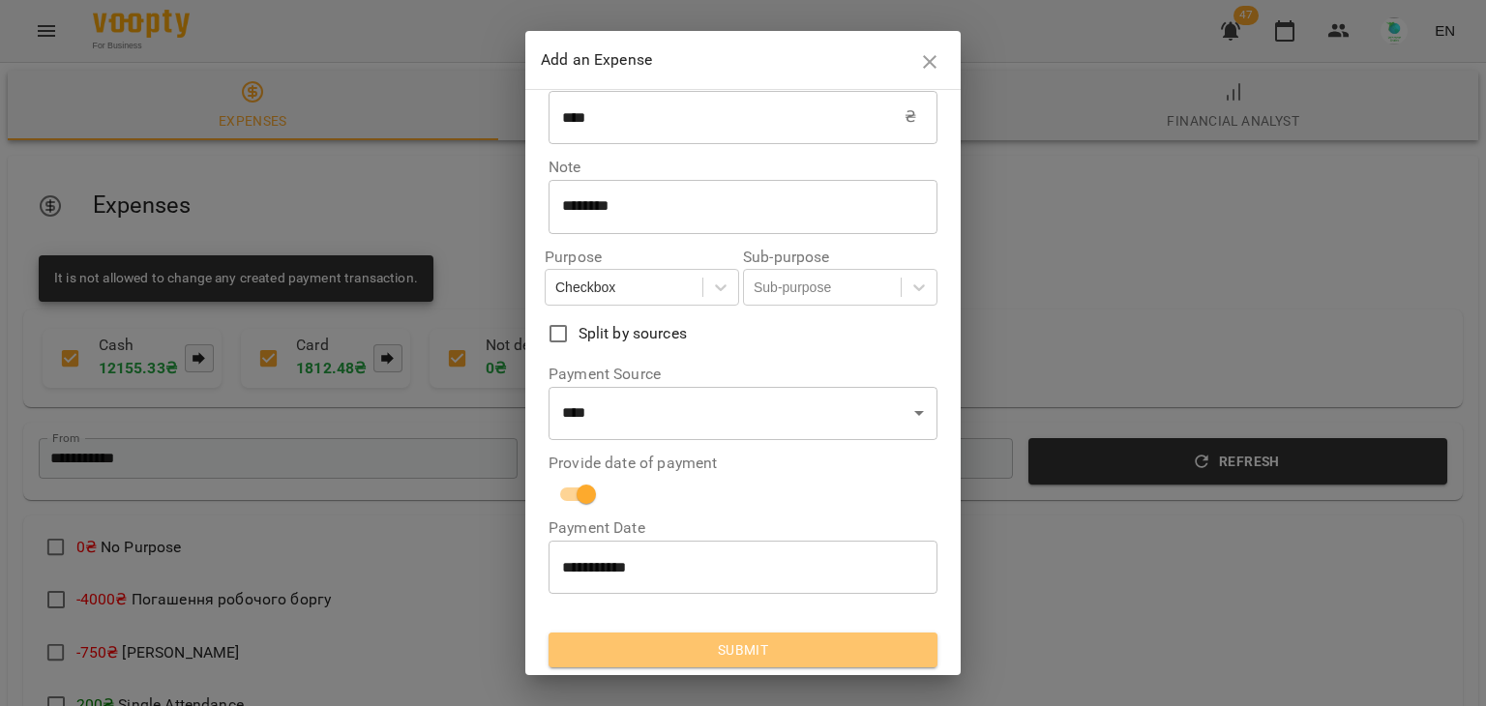
click at [810, 641] on span "Submit" at bounding box center [743, 649] width 358 height 23
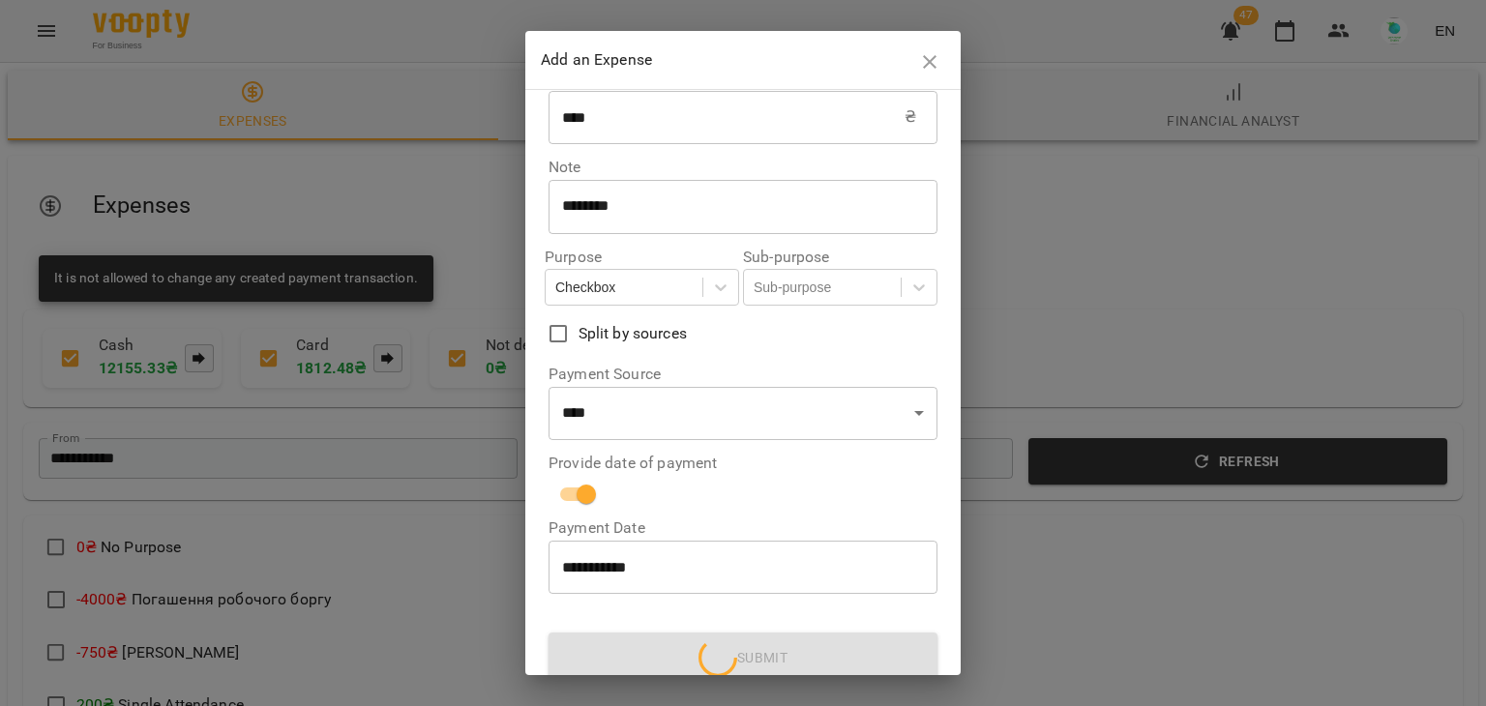
scroll to position [0, 0]
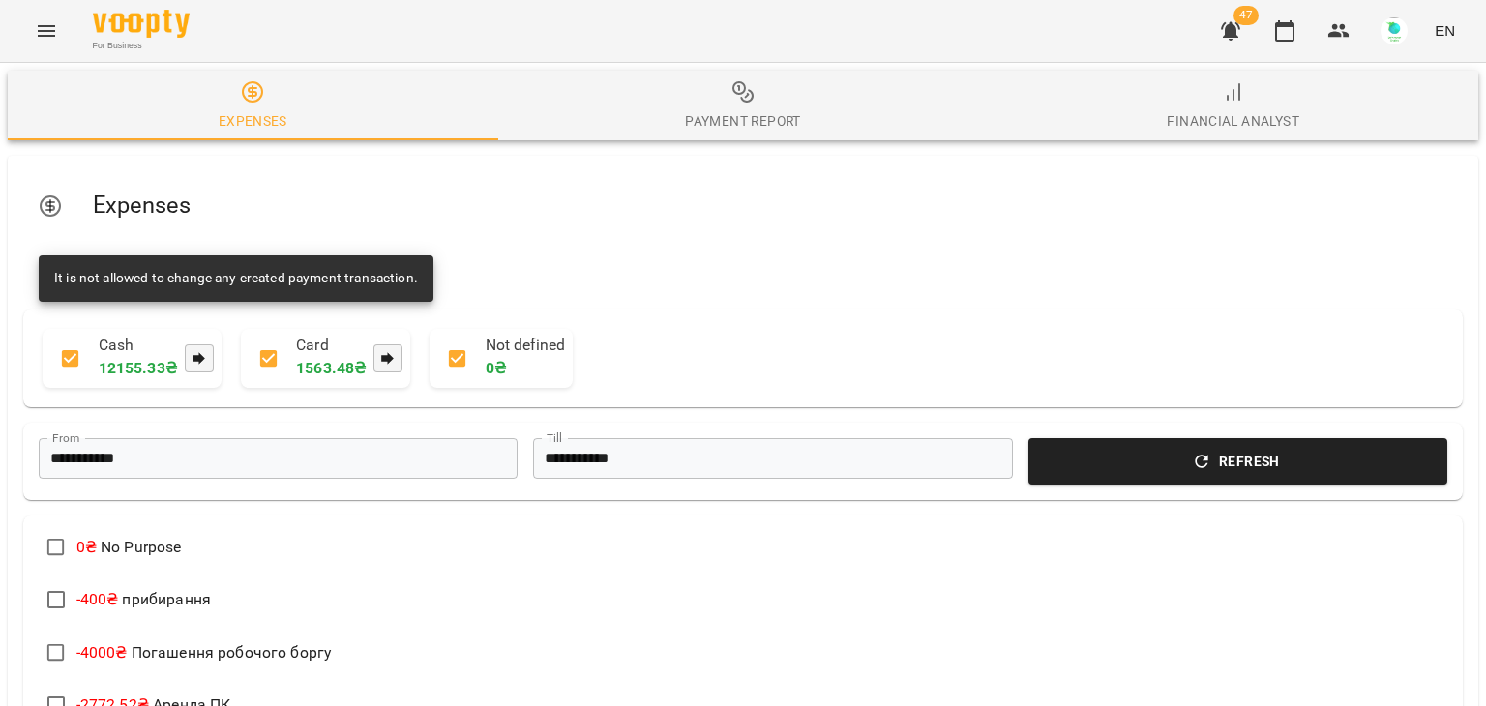
click at [1120, 470] on span "Refresh" at bounding box center [1238, 461] width 396 height 23
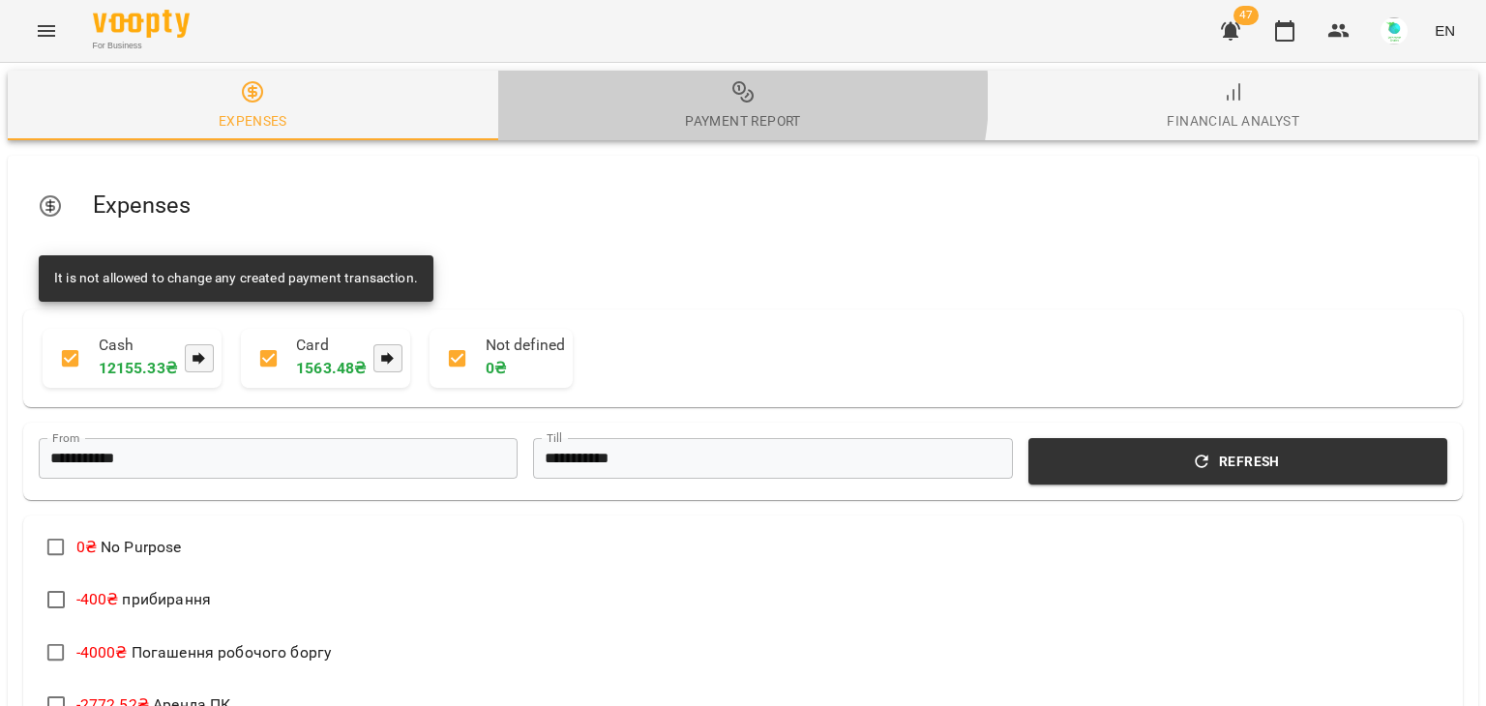
click at [731, 97] on icon "button" at bounding box center [742, 91] width 23 height 23
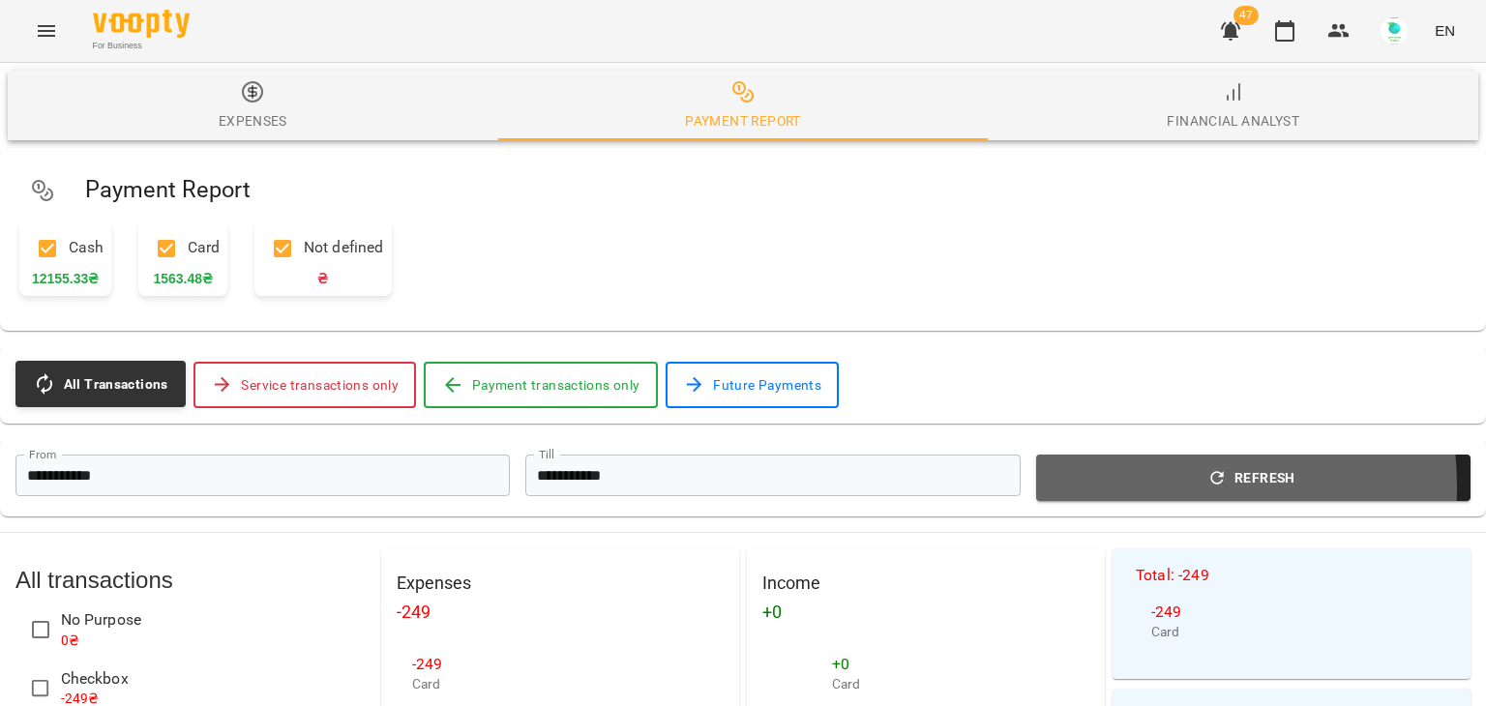
click at [1129, 489] on span "Refresh" at bounding box center [1253, 477] width 411 height 23
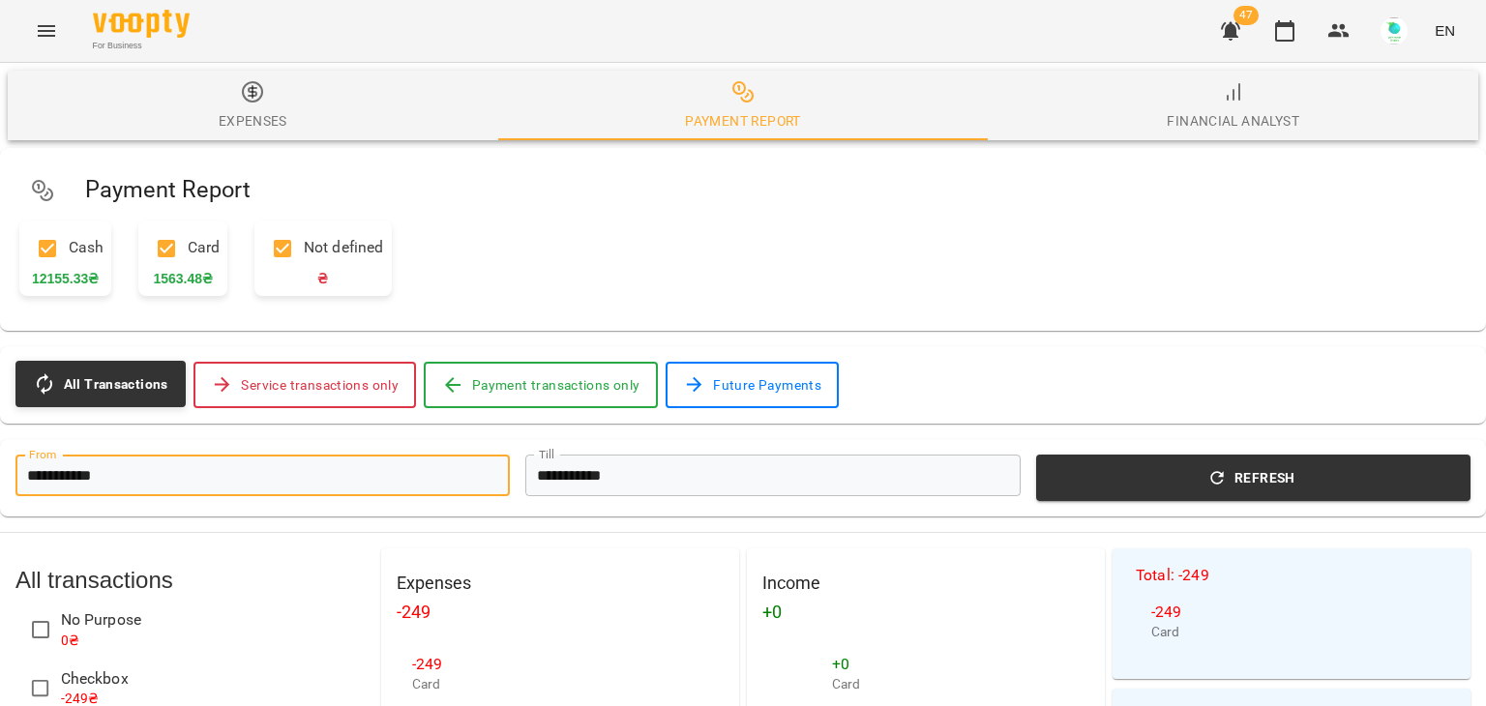
click at [173, 480] on input "**********" at bounding box center [262, 476] width 494 height 42
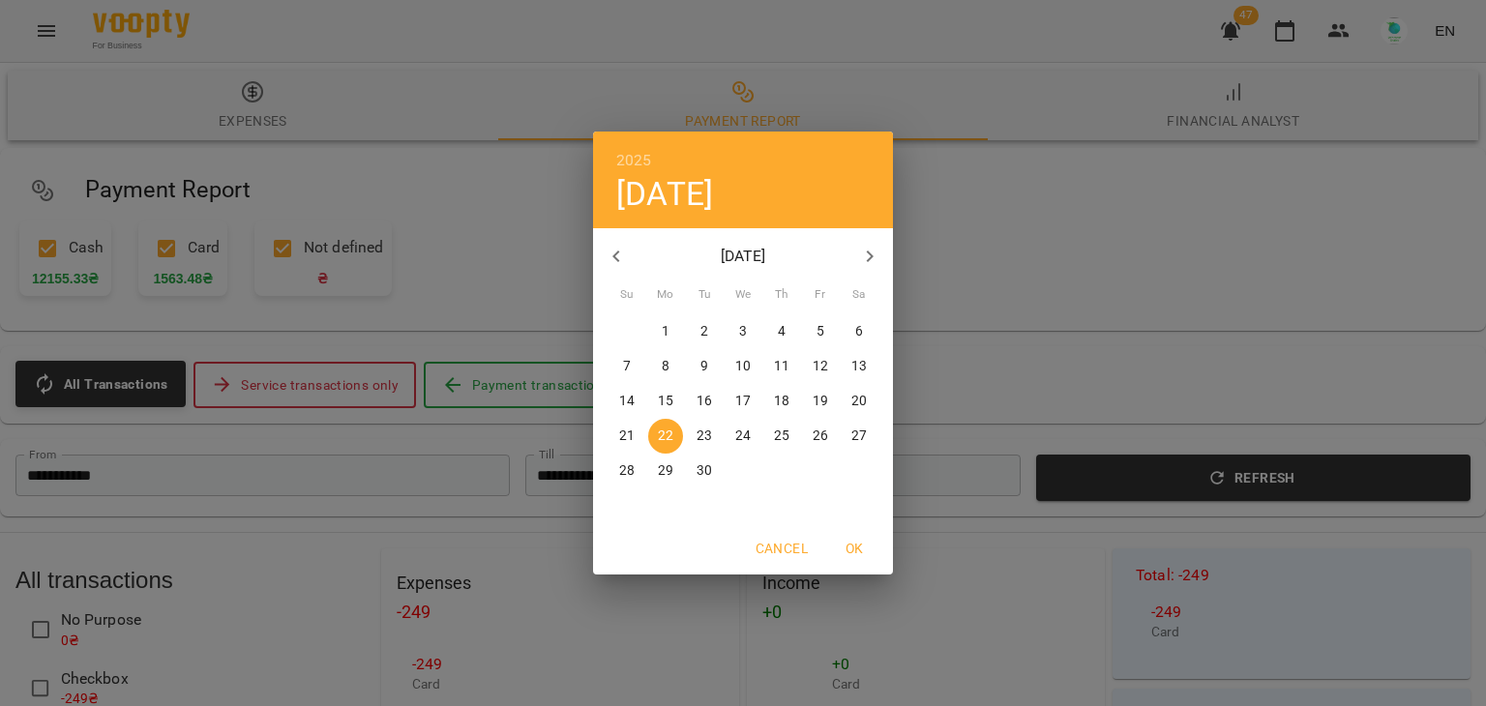
click at [662, 340] on p "1" at bounding box center [666, 331] width 8 height 19
type input "**********"
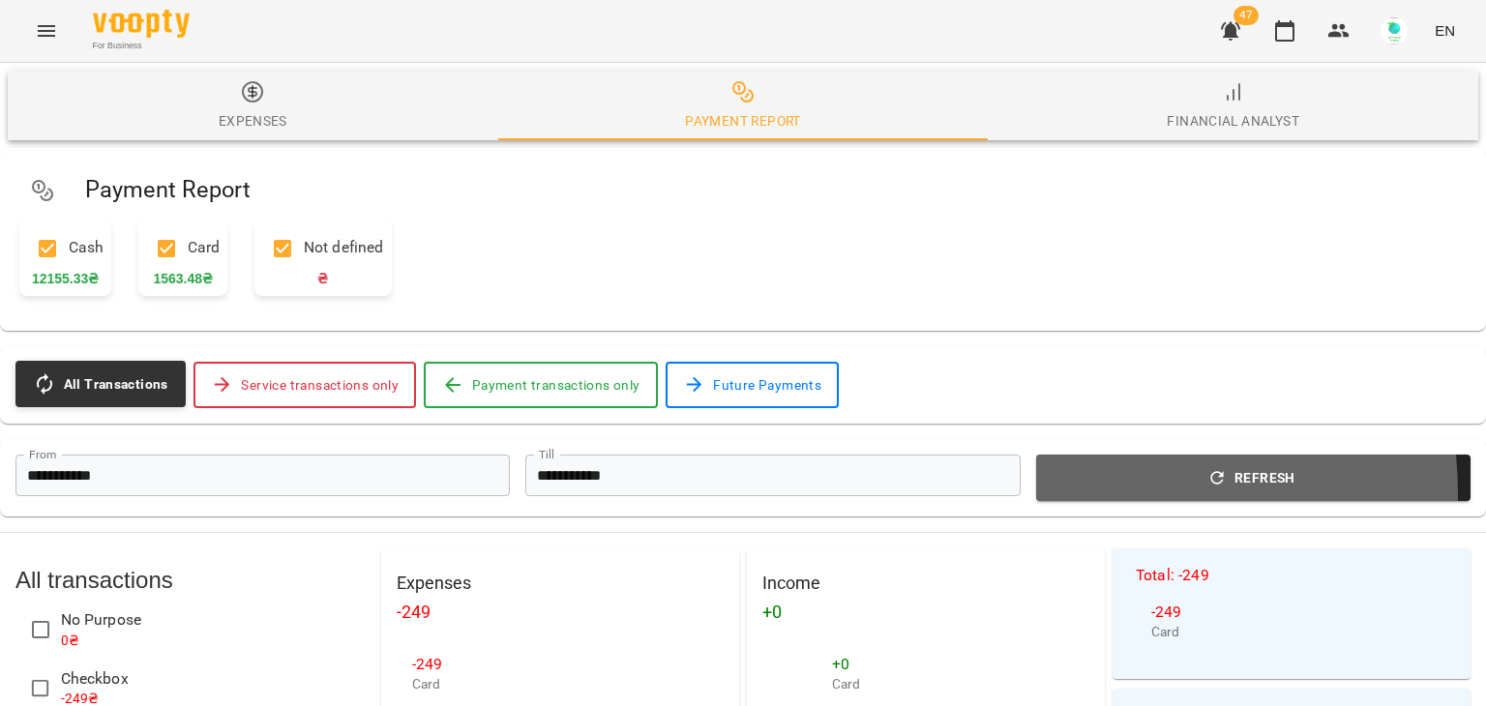
click at [1083, 495] on button "Refresh" at bounding box center [1253, 478] width 434 height 46
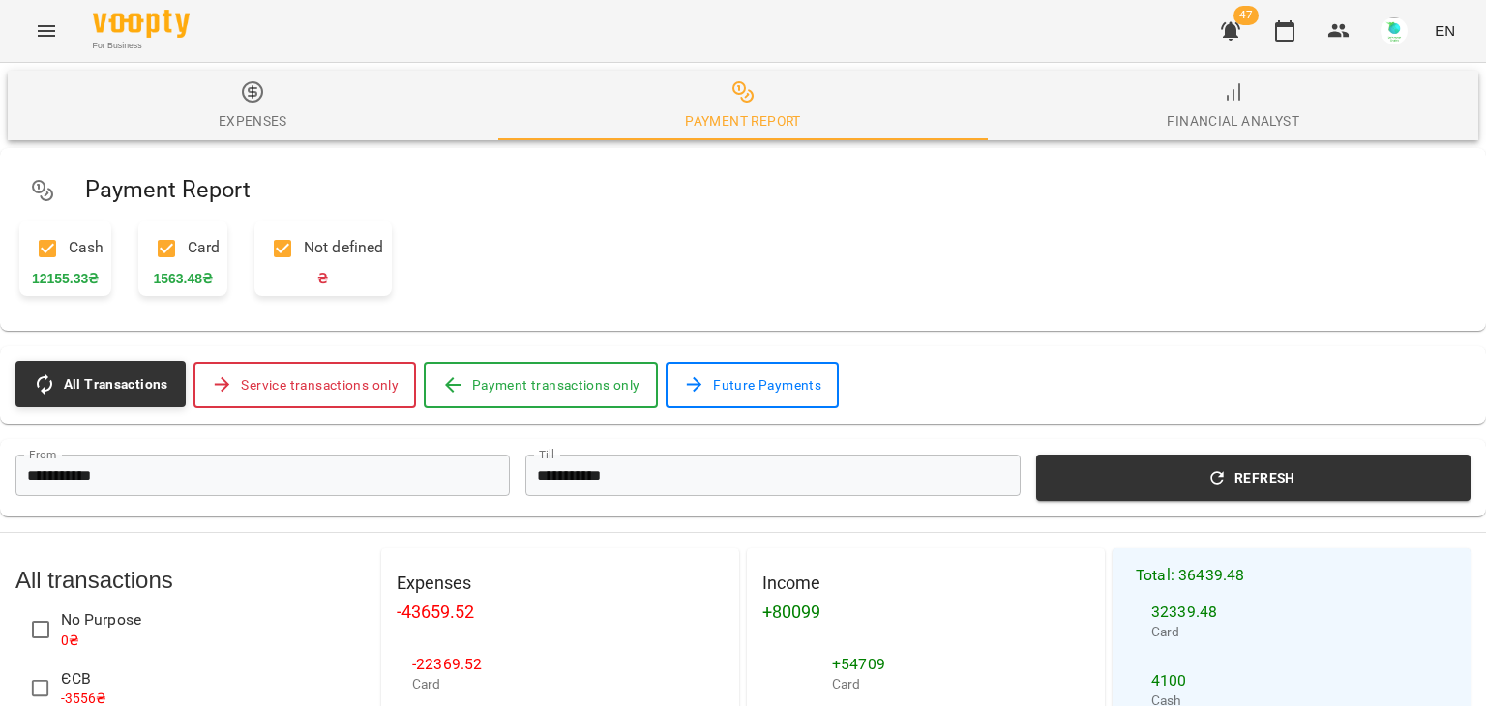
scroll to position [549, 0]
